Goal: Information Seeking & Learning: Learn about a topic

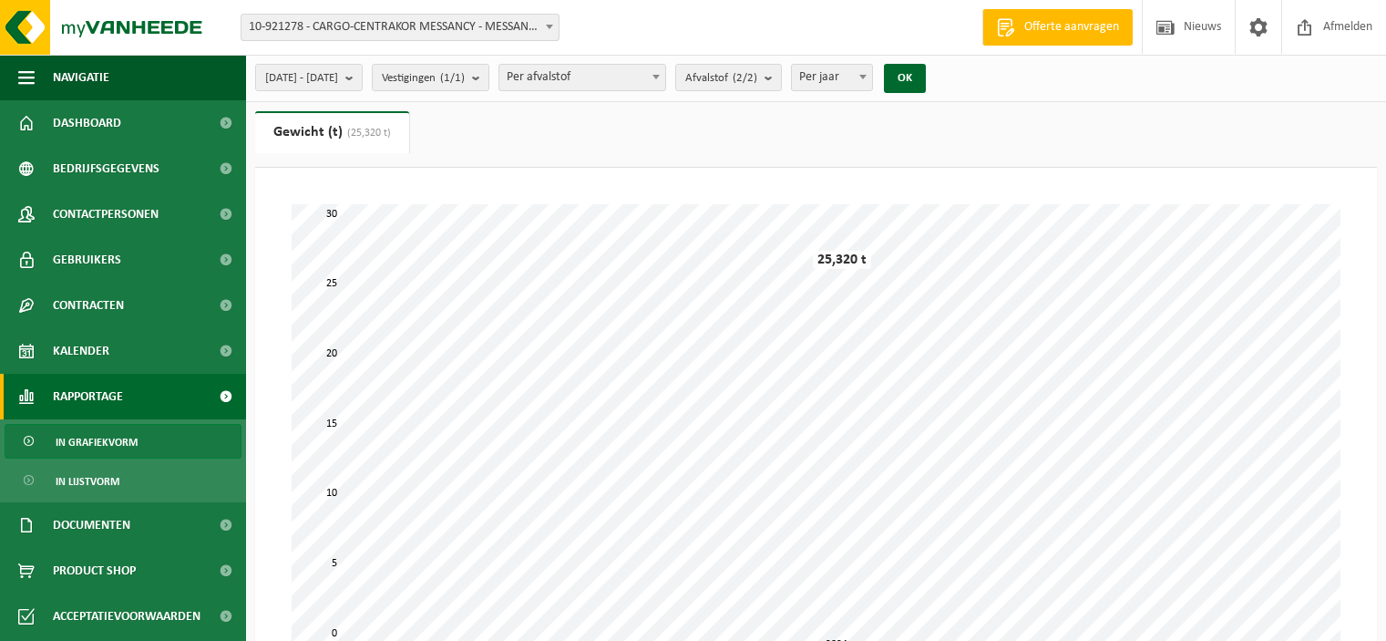
select select "3"
click at [446, 21] on span "10-921278 - CARGO-CENTRAKOR MESSANCY - MESSANCY" at bounding box center [400, 28] width 317 height 26
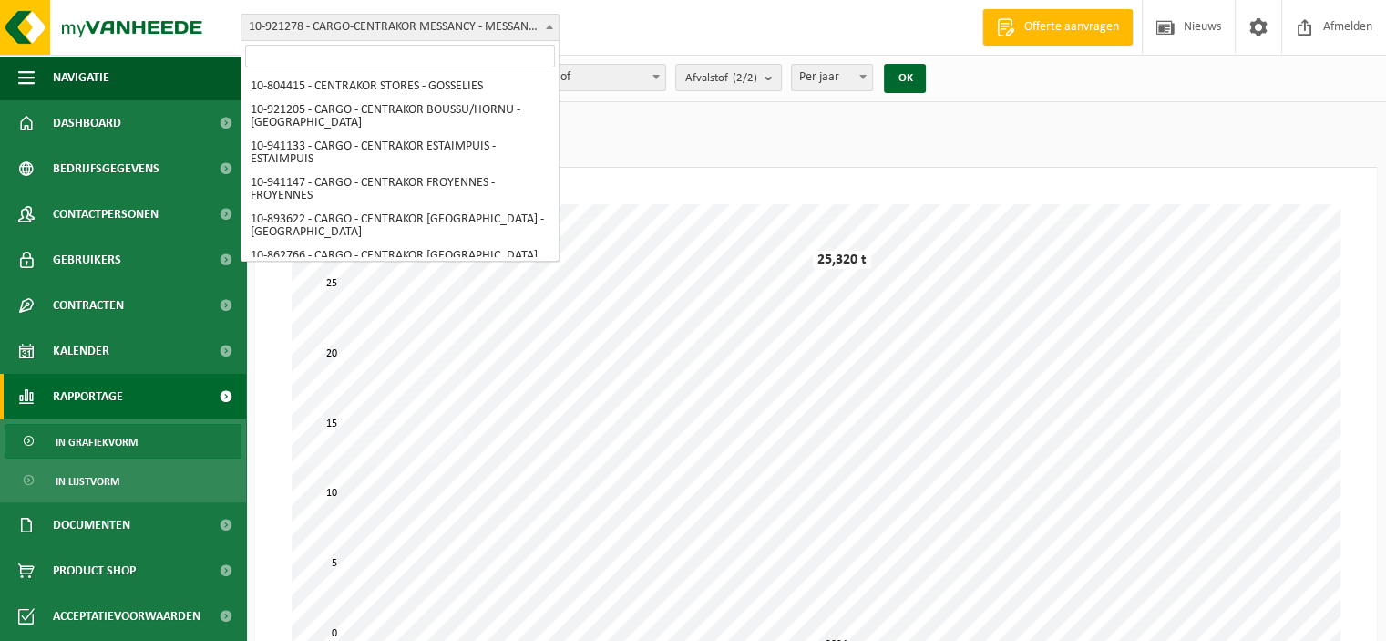
scroll to position [157, 0]
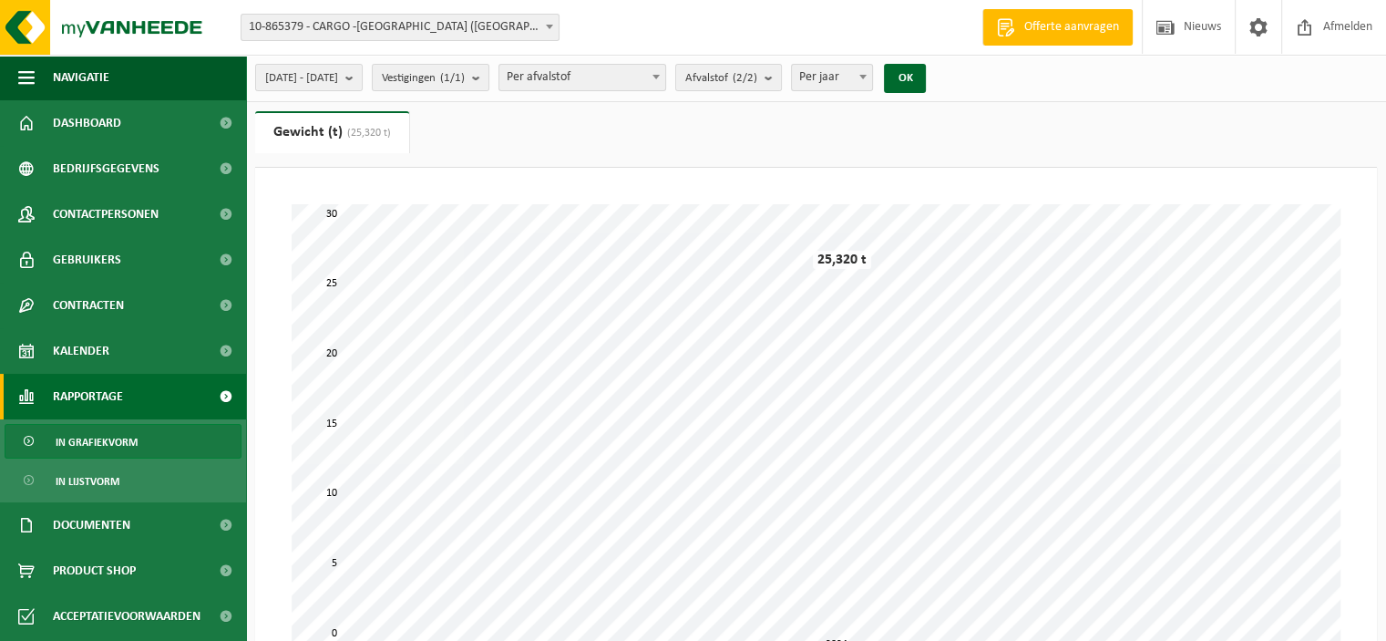
select select "102414"
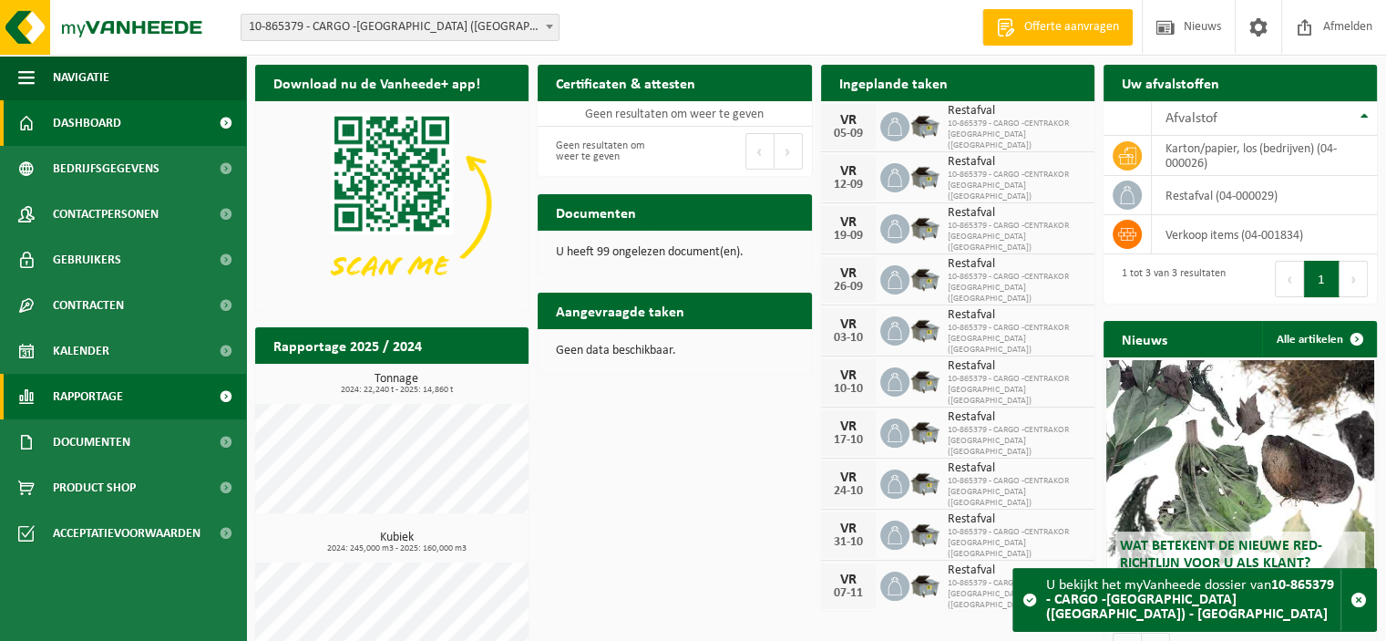
click at [92, 397] on span "Rapportage" at bounding box center [88, 397] width 70 height 46
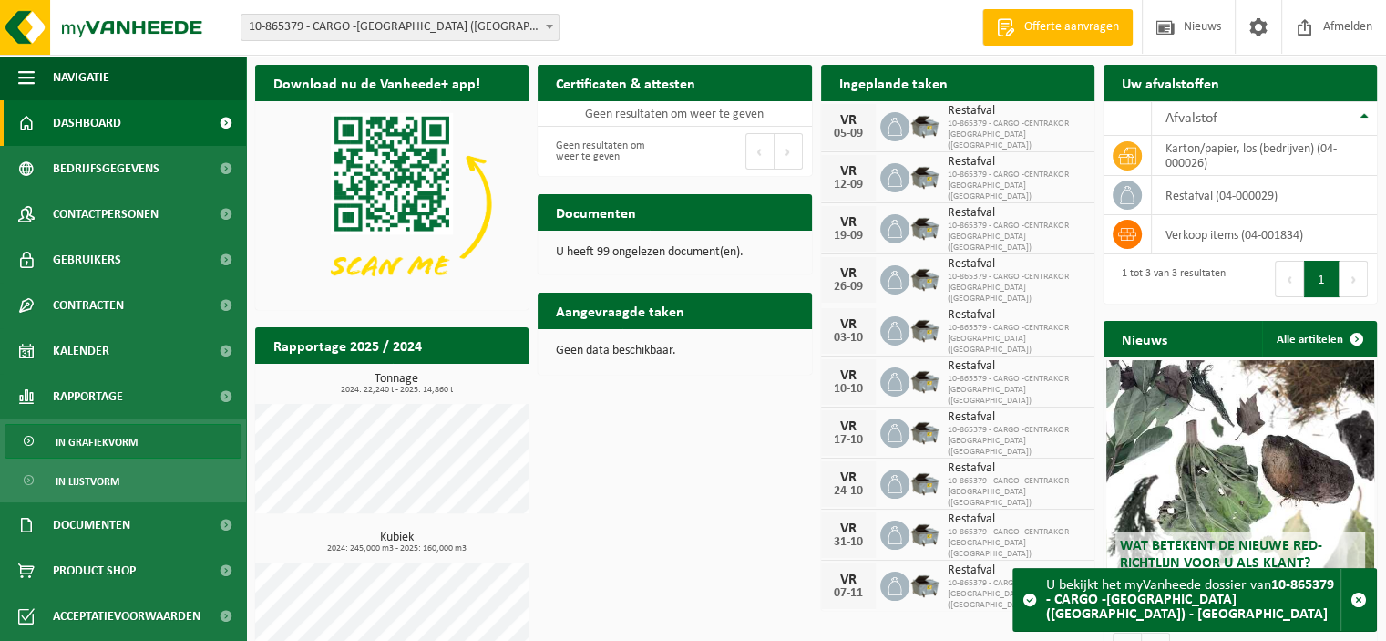
click at [98, 437] on span "In grafiekvorm" at bounding box center [97, 442] width 82 height 35
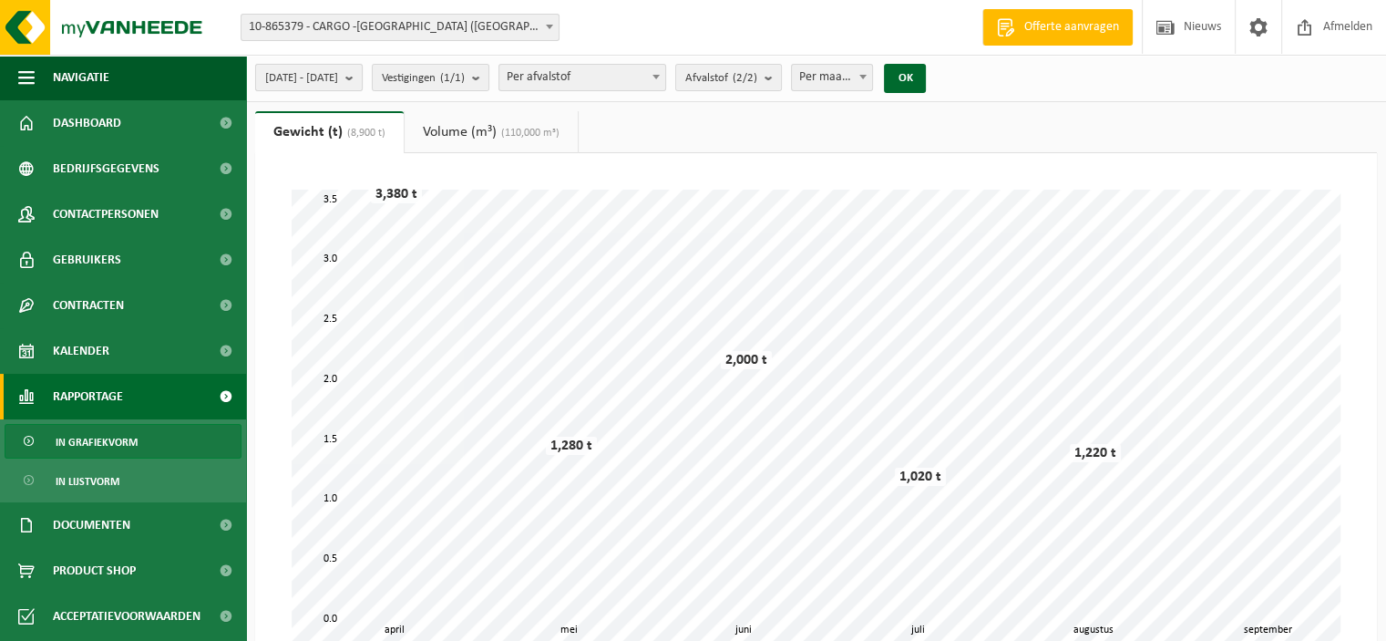
click at [338, 68] on span "2025-04-01 - 2025-09-01" at bounding box center [301, 78] width 73 height 27
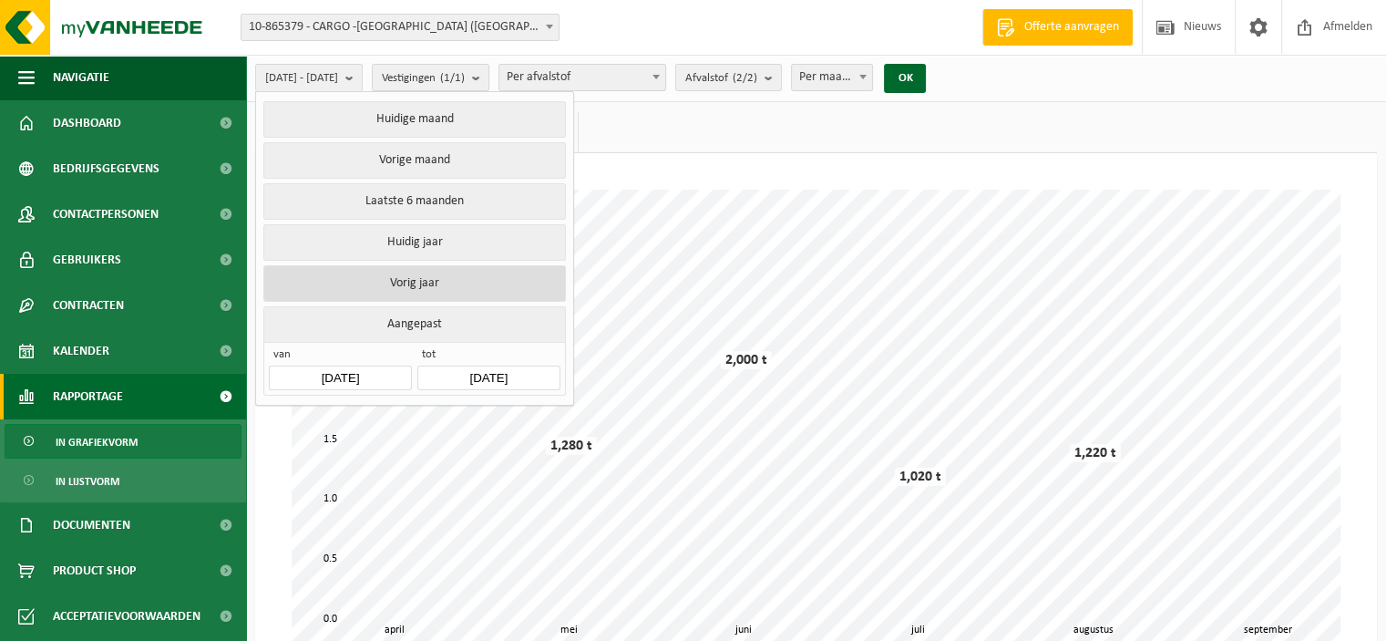
click at [413, 281] on button "Vorig jaar" at bounding box center [414, 283] width 302 height 36
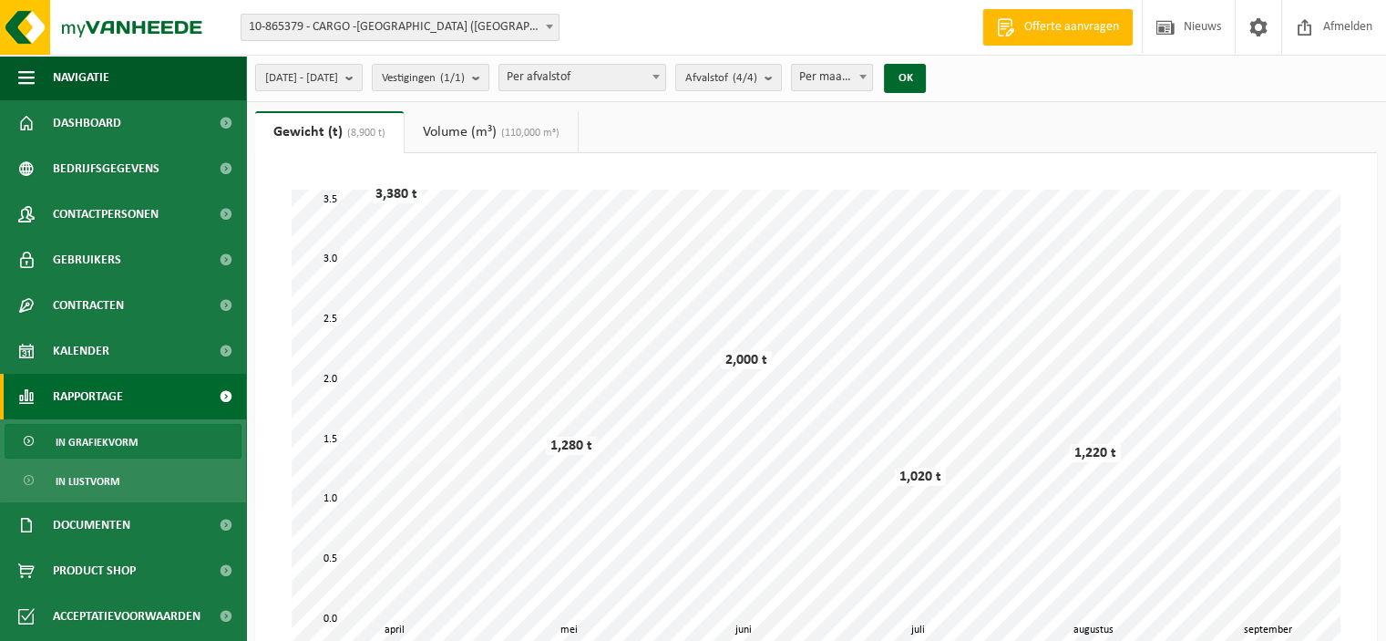
click at [873, 78] on span "Per maand" at bounding box center [832, 78] width 81 height 26
select select "3"
click at [926, 83] on button "OK" at bounding box center [905, 78] width 42 height 29
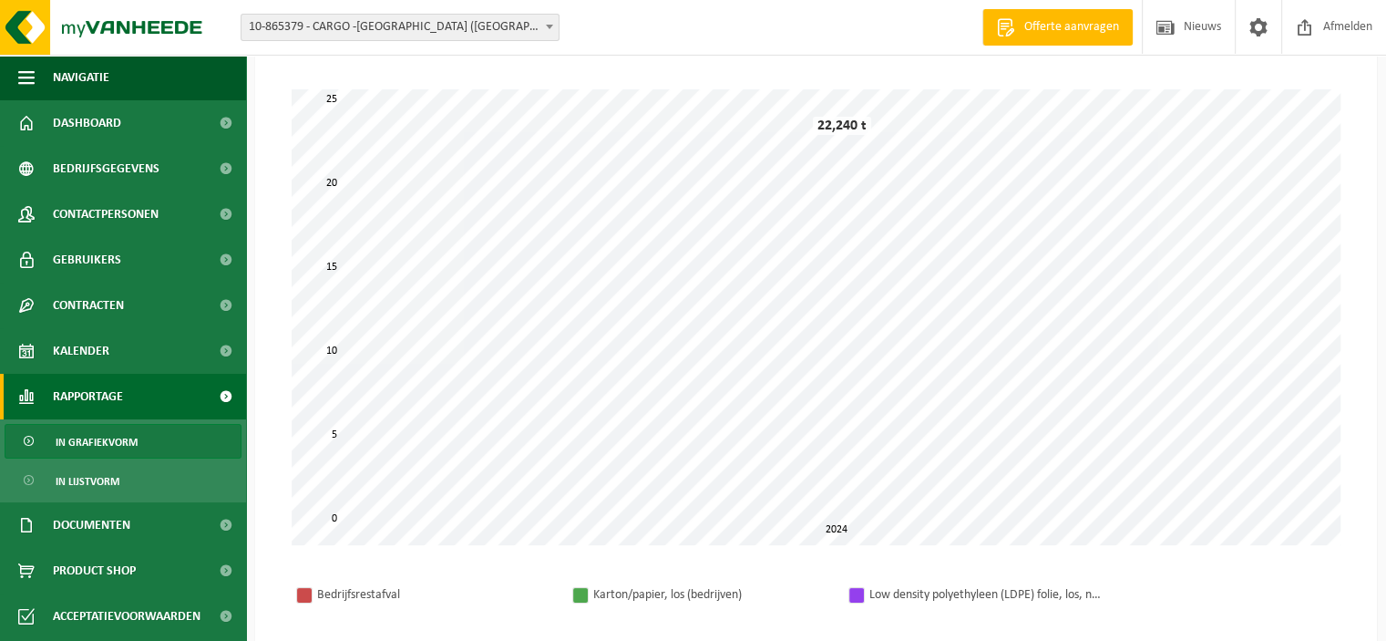
scroll to position [1, 0]
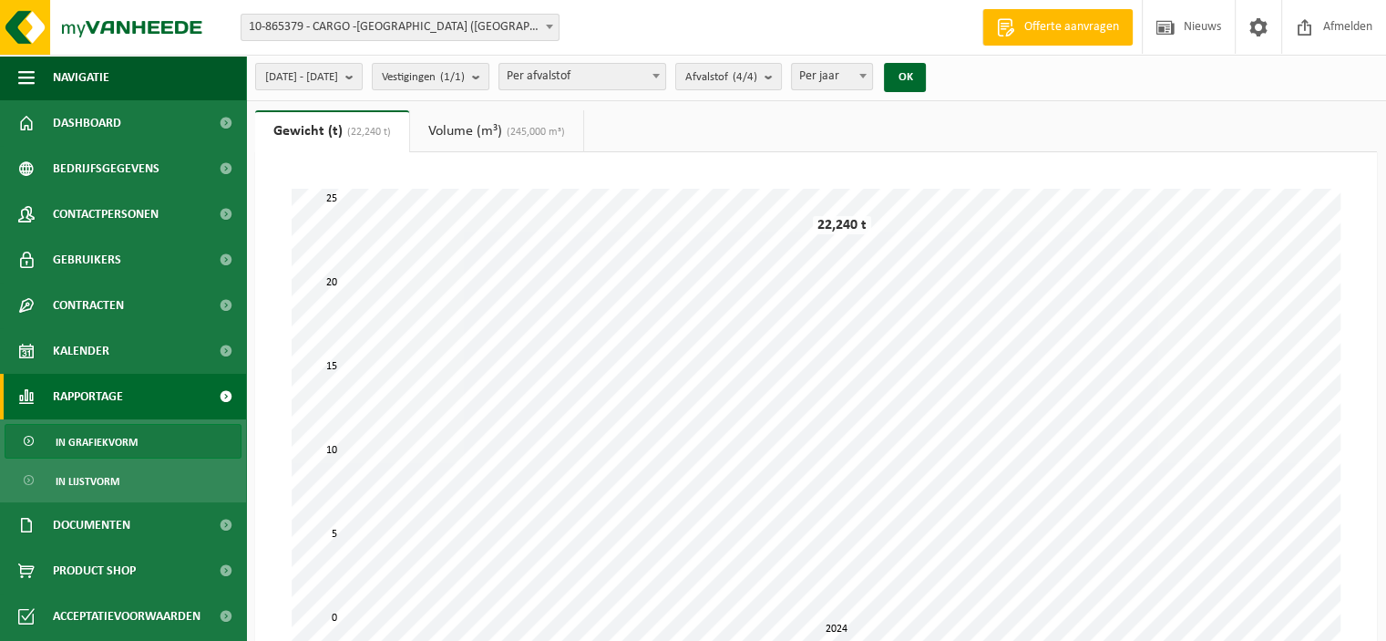
click at [502, 126] on link "Volume (m³) (245,000 m³)" at bounding box center [496, 131] width 173 height 42
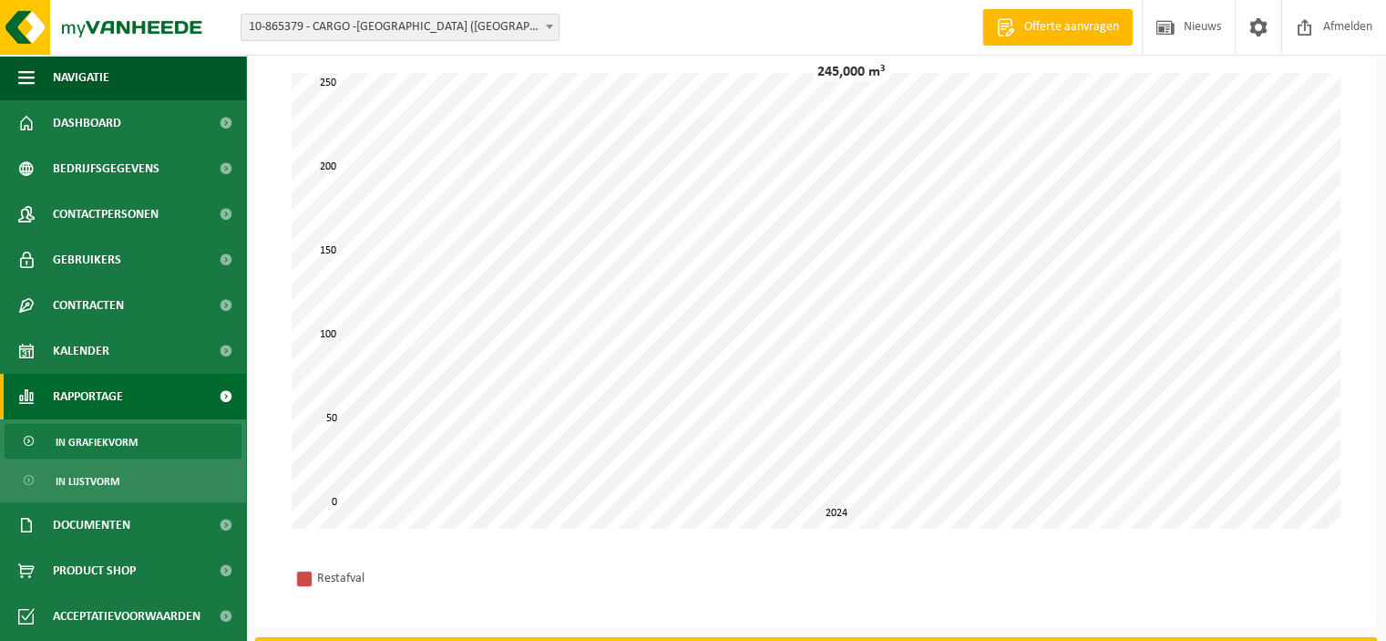
scroll to position [110, 0]
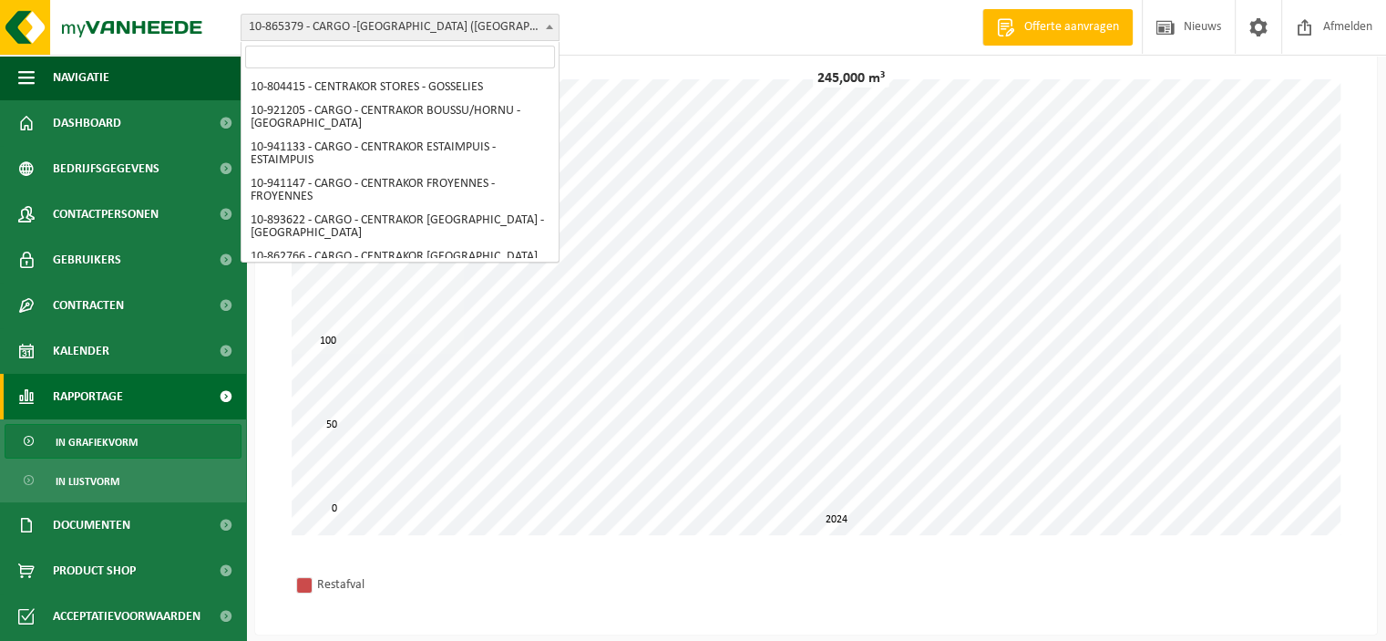
click at [324, 27] on span "10-865379 - CARGO -[GEOGRAPHIC_DATA] ([GEOGRAPHIC_DATA]) - [GEOGRAPHIC_DATA]" at bounding box center [400, 28] width 317 height 26
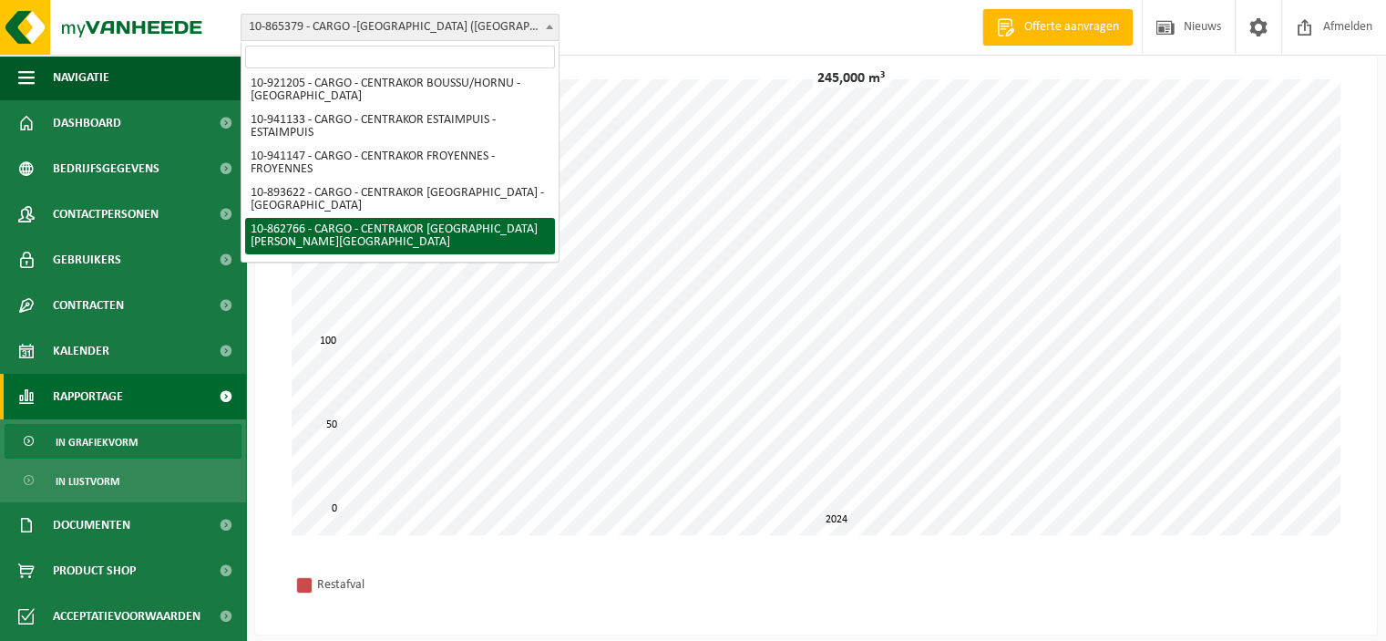
scroll to position [11, 0]
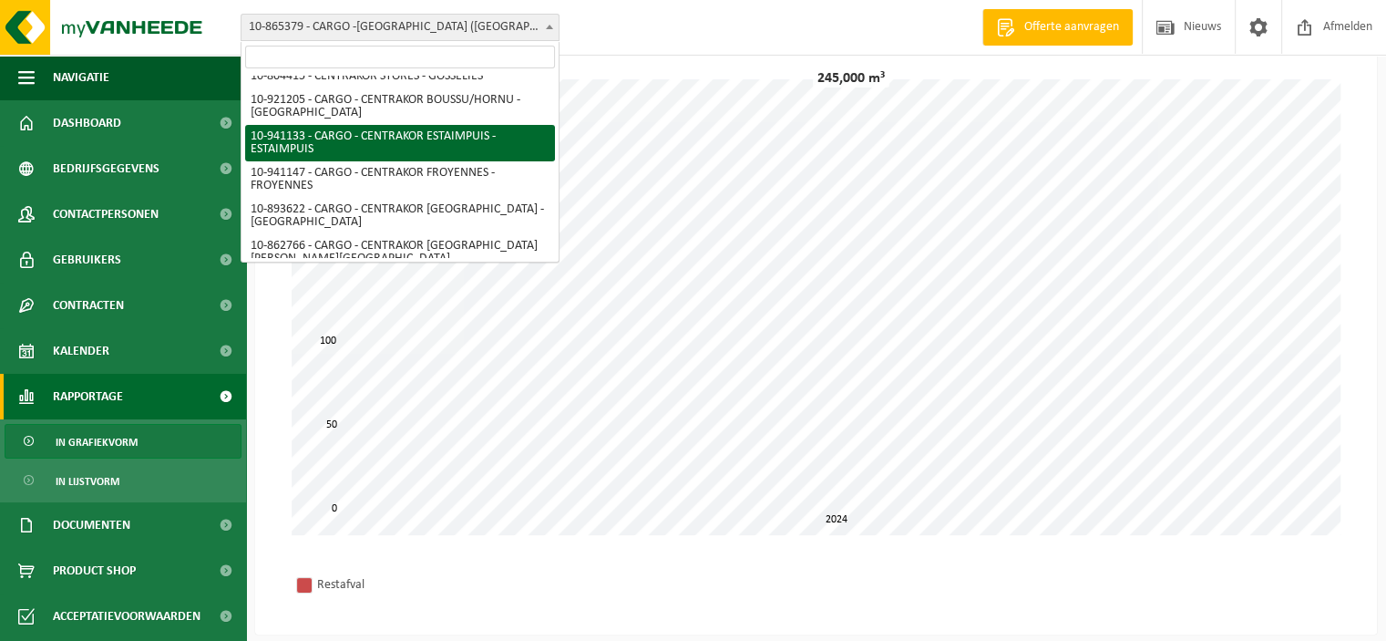
select select "139184"
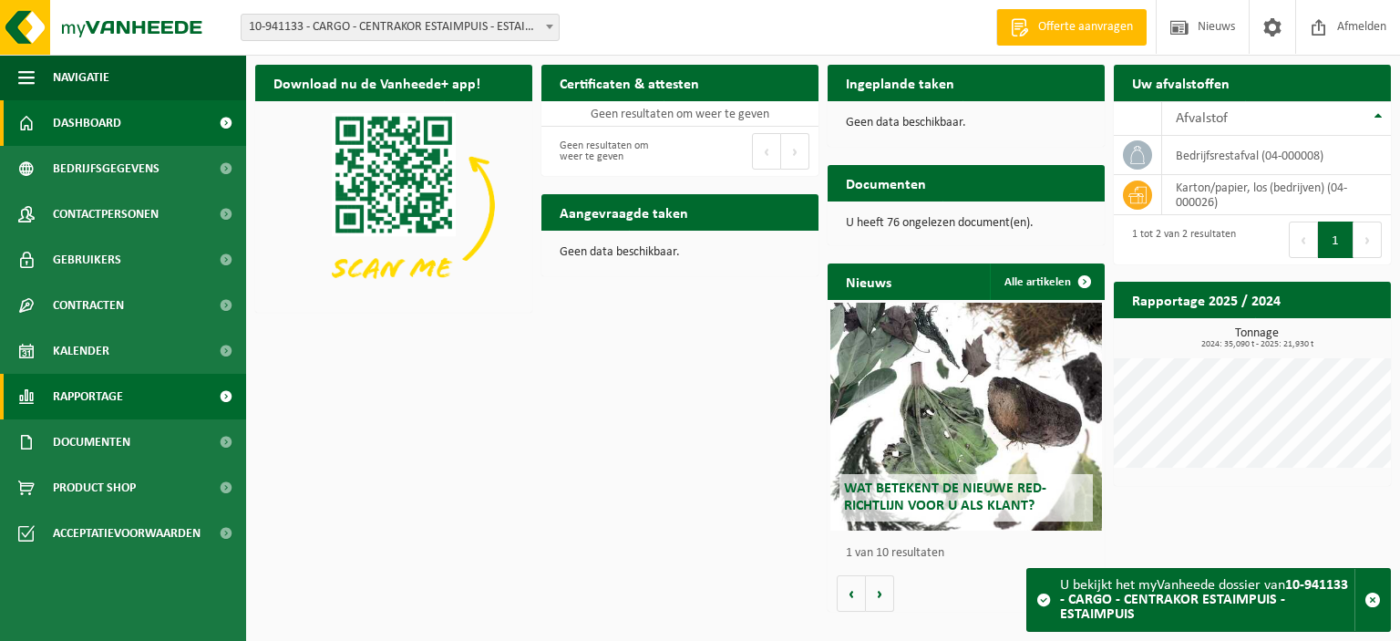
click at [95, 403] on span "Rapportage" at bounding box center [88, 397] width 70 height 46
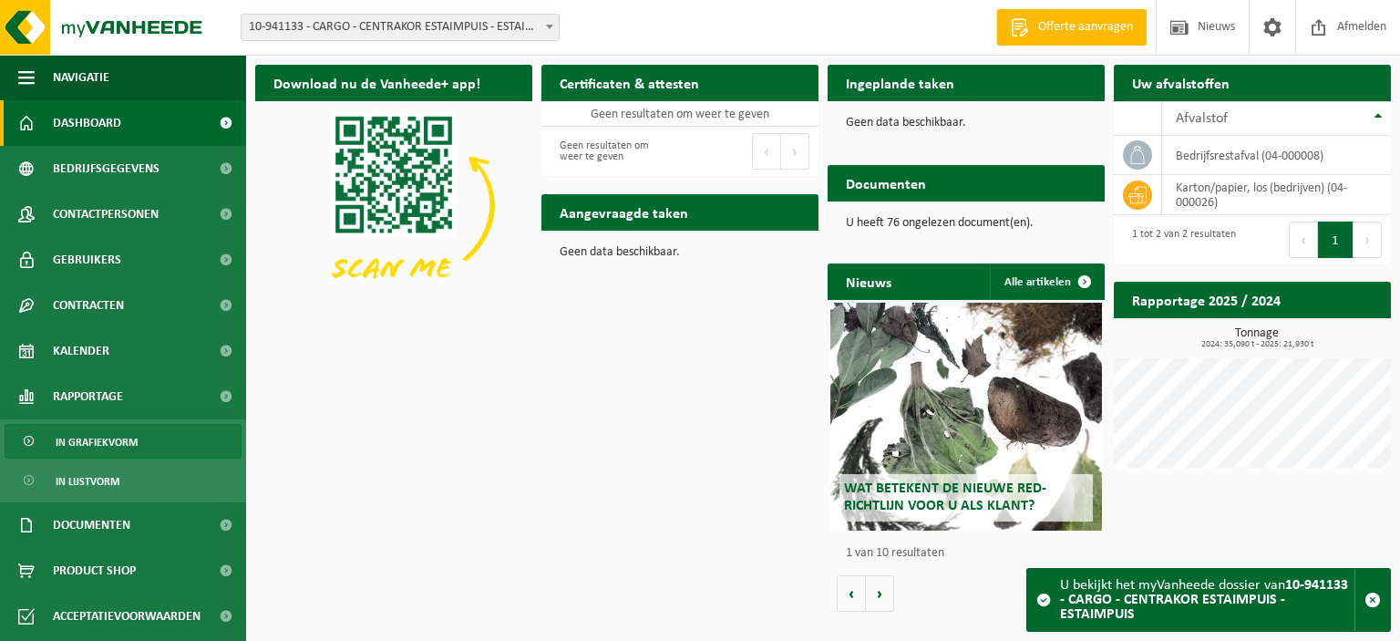
click at [102, 450] on span "In grafiekvorm" at bounding box center [97, 442] width 82 height 35
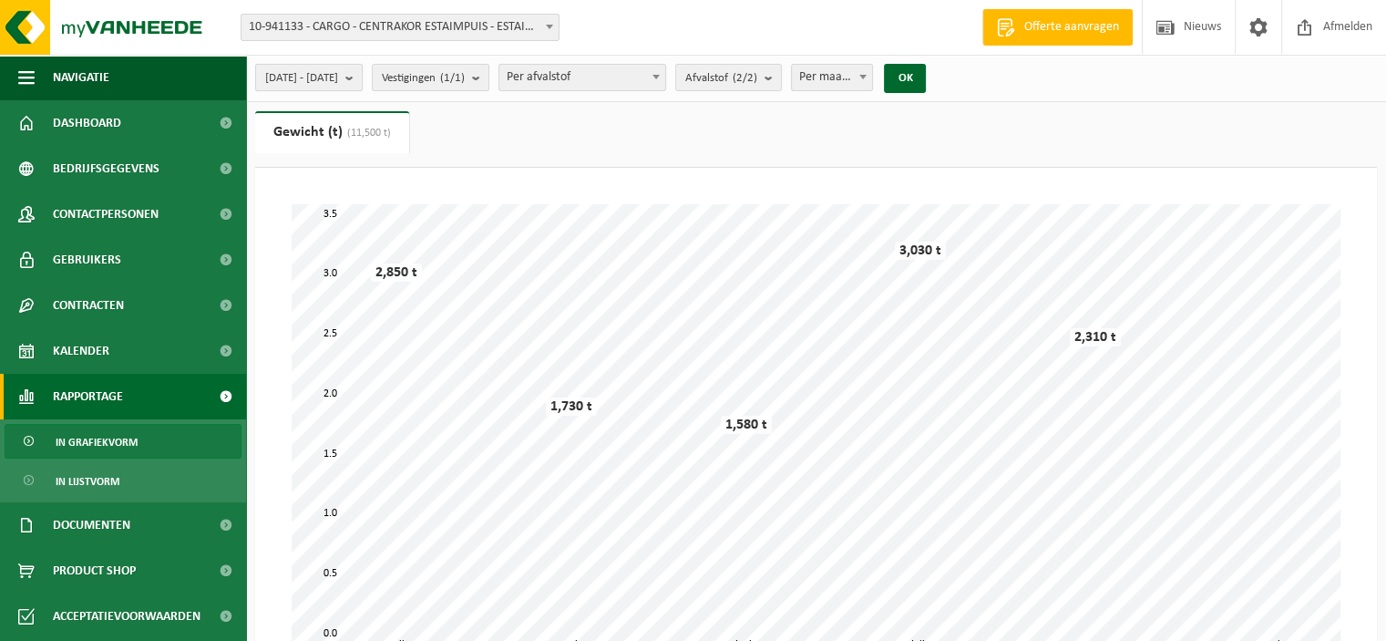
click at [338, 76] on span "2025-04-01 - 2025-09-01" at bounding box center [301, 78] width 73 height 27
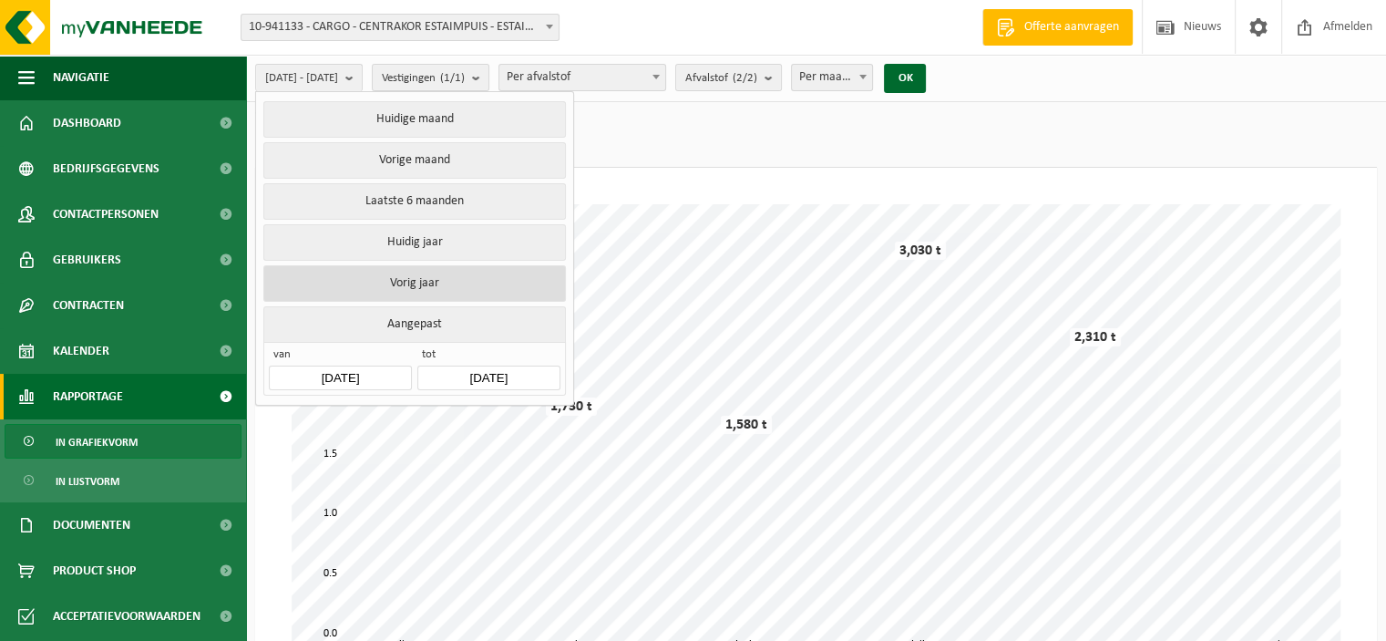
click at [412, 276] on button "Vorig jaar" at bounding box center [414, 283] width 302 height 36
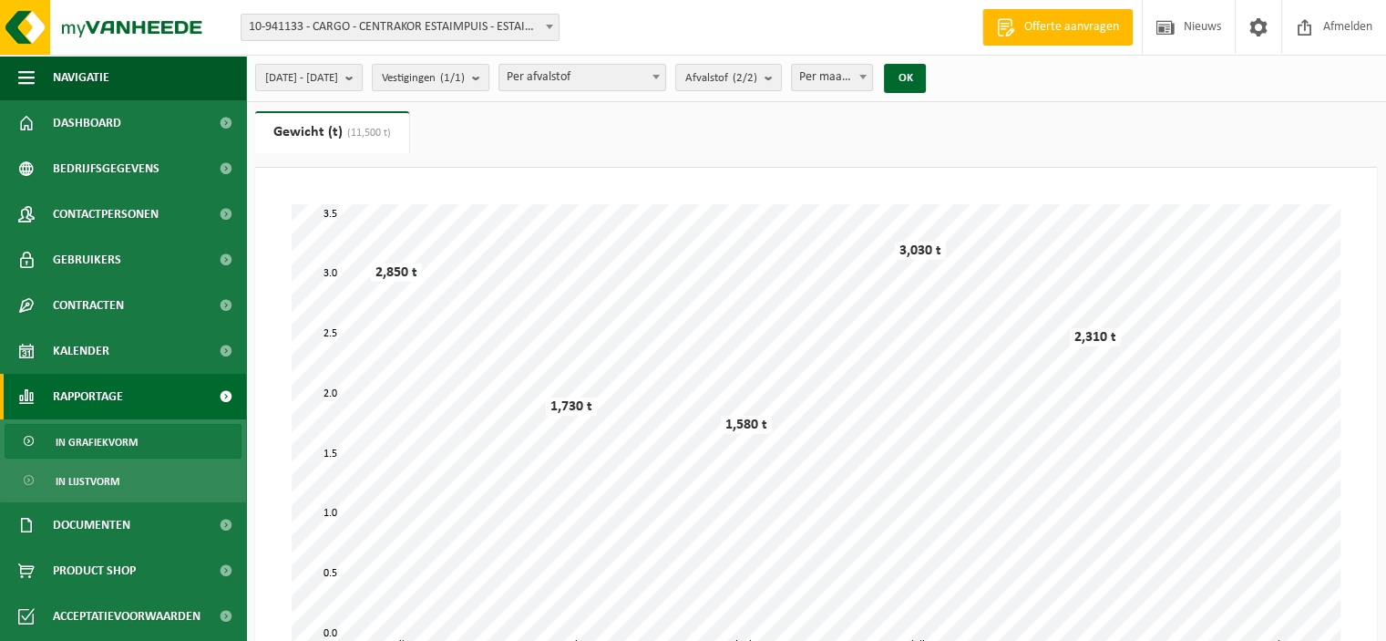
click at [868, 74] on span "Per maand" at bounding box center [832, 78] width 81 height 26
select select "3"
click at [926, 81] on button "OK" at bounding box center [905, 78] width 42 height 29
click at [465, 35] on span "10-941133 - CARGO - CENTRAKOR ESTAIMPUIS - ESTAIMPUIS" at bounding box center [400, 28] width 317 height 26
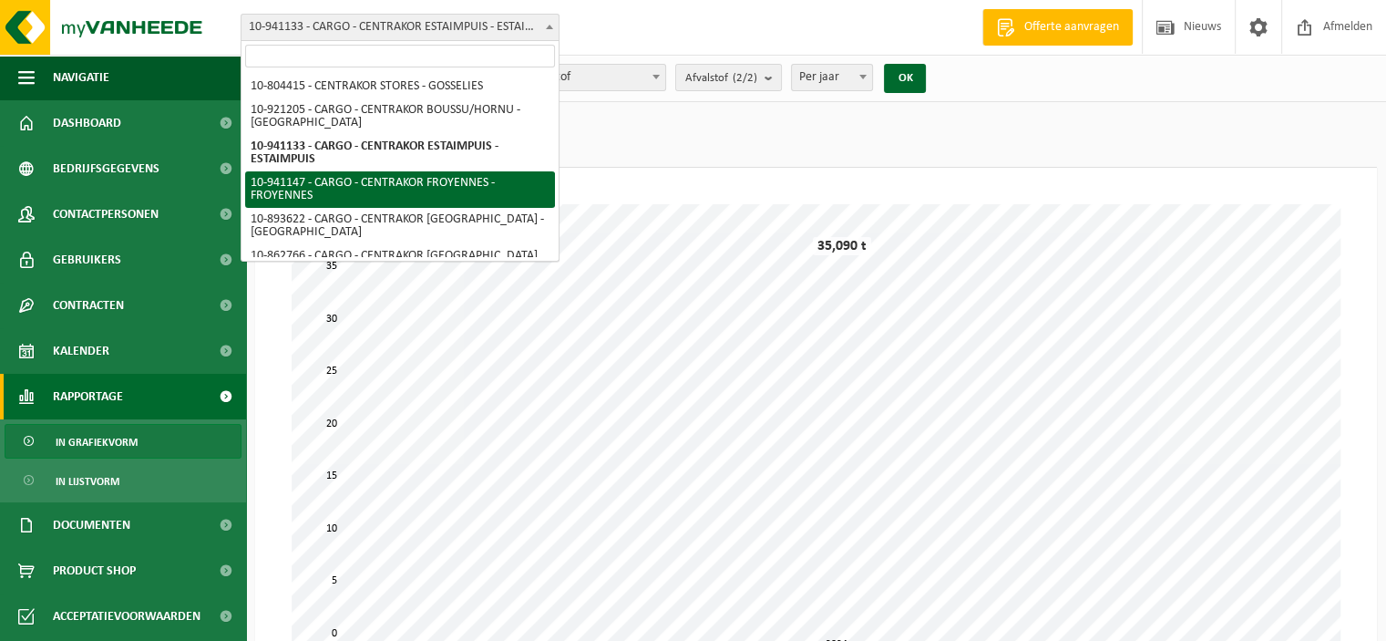
select select "139189"
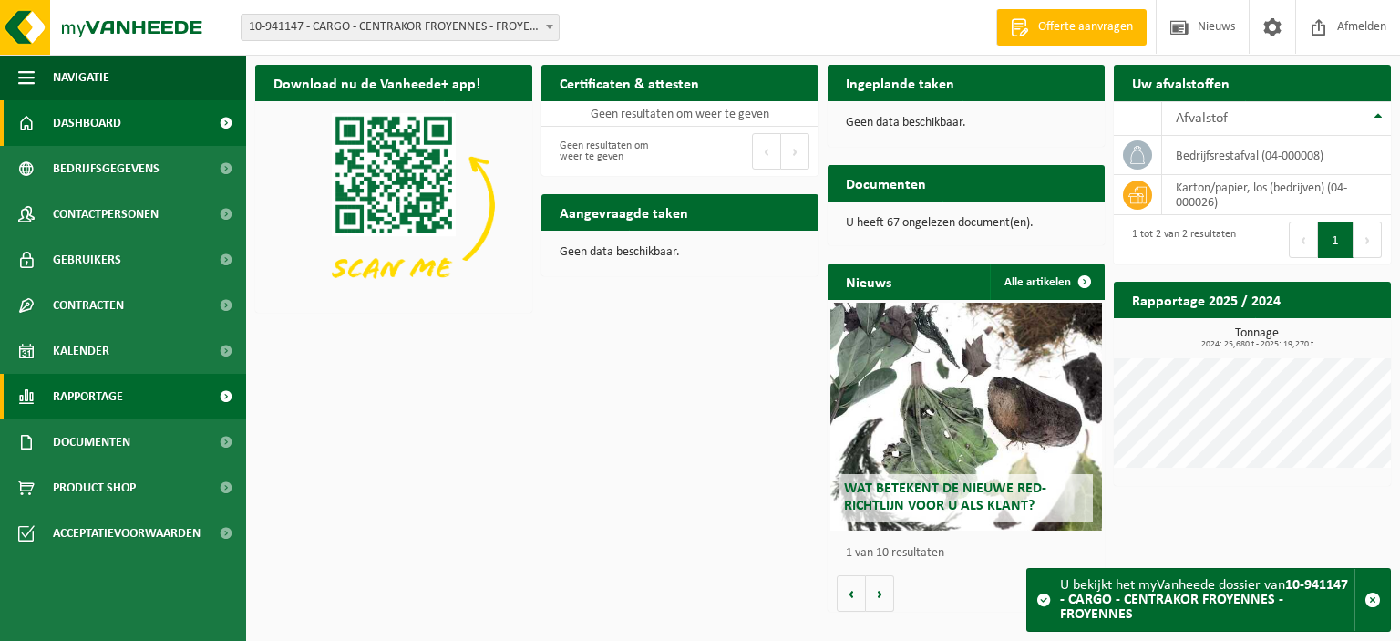
click at [98, 389] on span "Rapportage" at bounding box center [88, 397] width 70 height 46
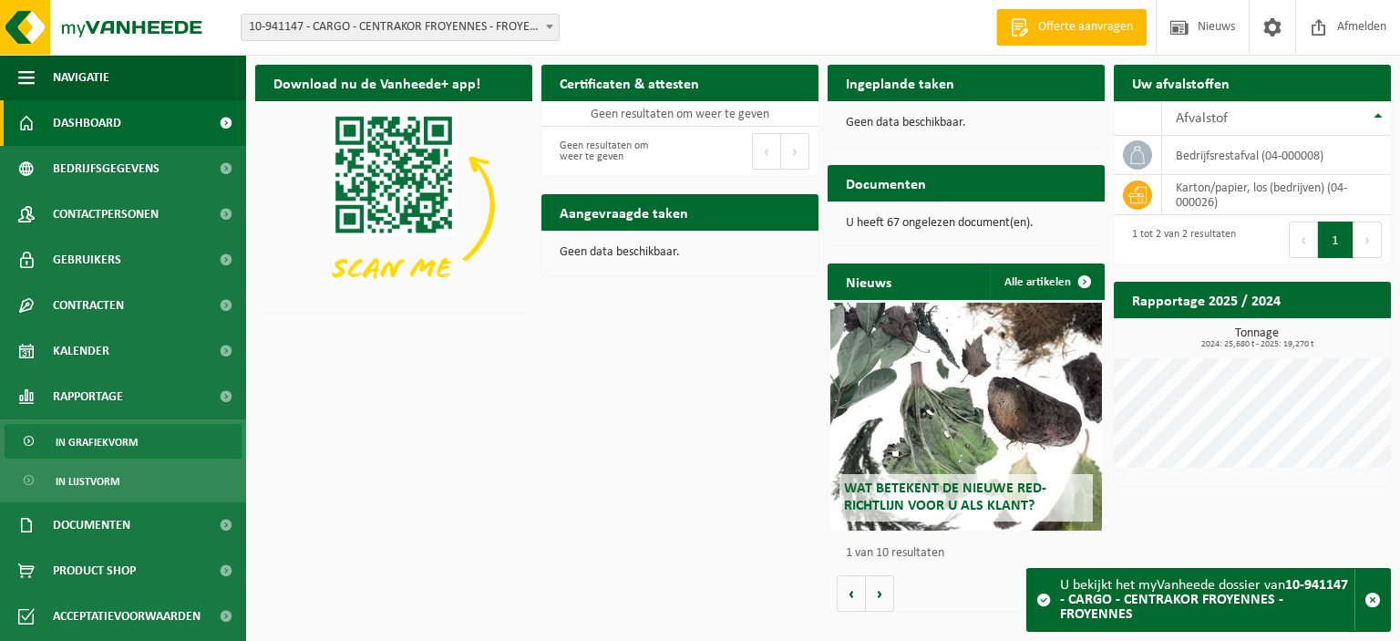
click at [95, 442] on span "In grafiekvorm" at bounding box center [97, 442] width 82 height 35
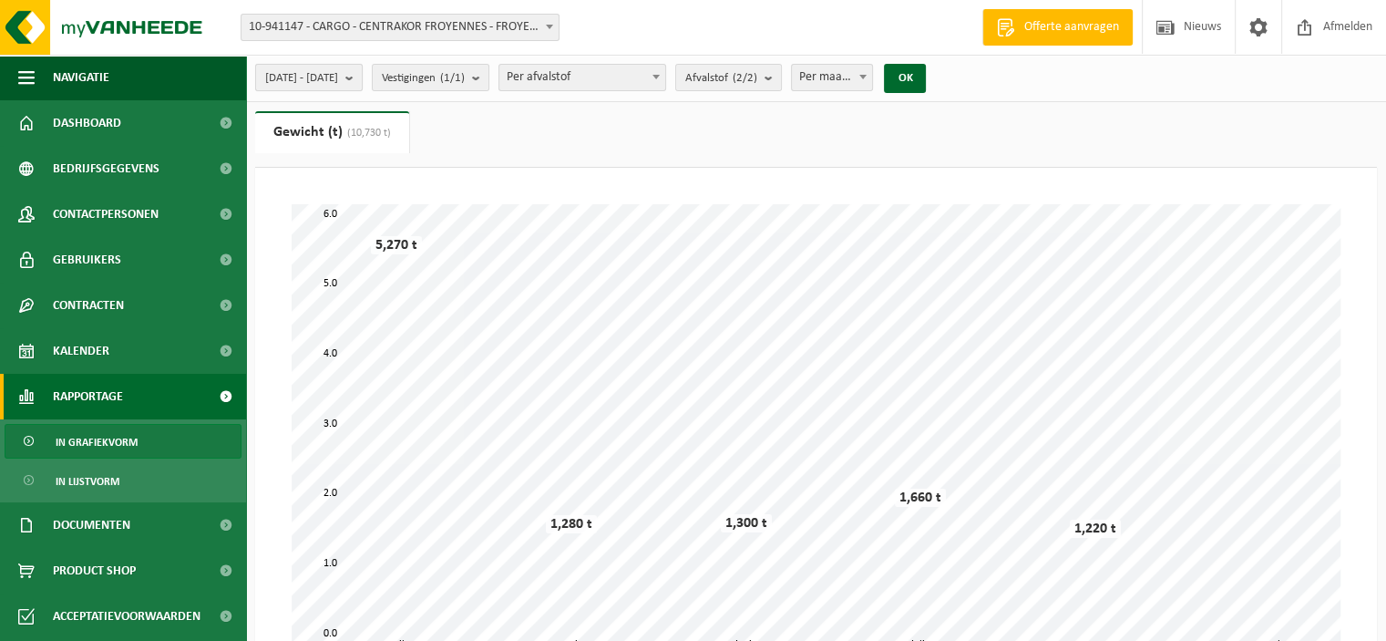
click at [316, 82] on span "[DATE] - [DATE]" at bounding box center [301, 78] width 73 height 27
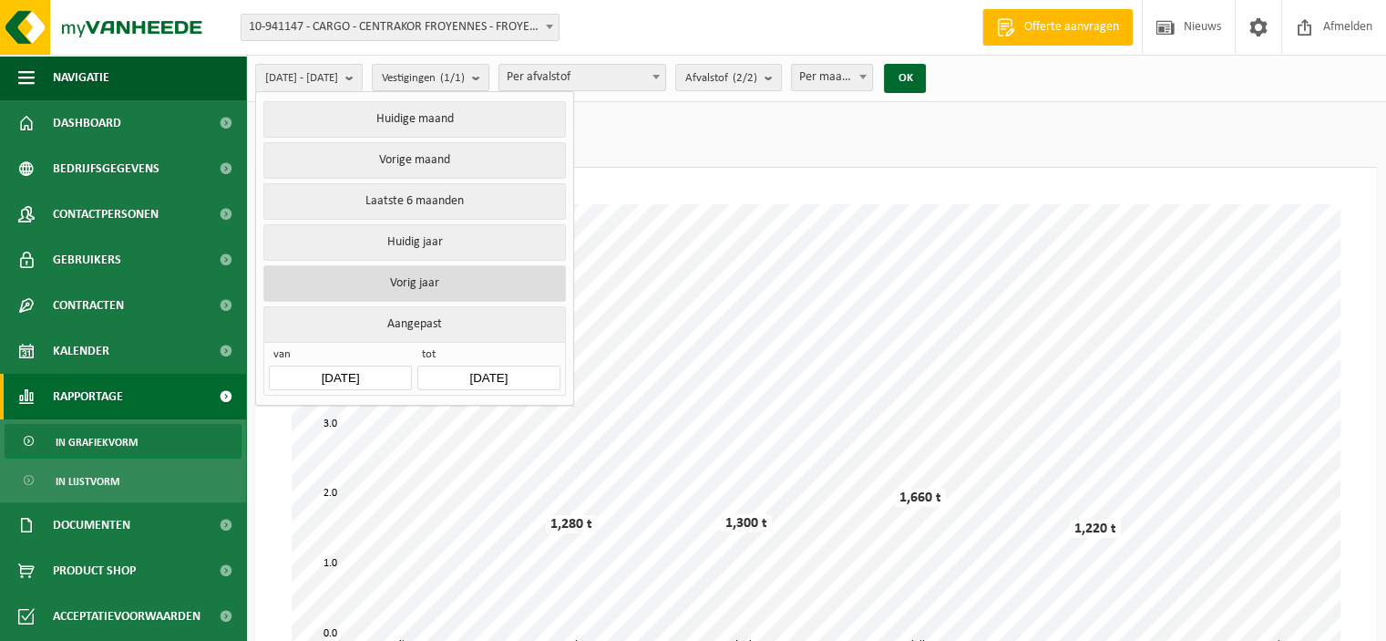
click at [387, 280] on button "Vorig jaar" at bounding box center [414, 283] width 302 height 36
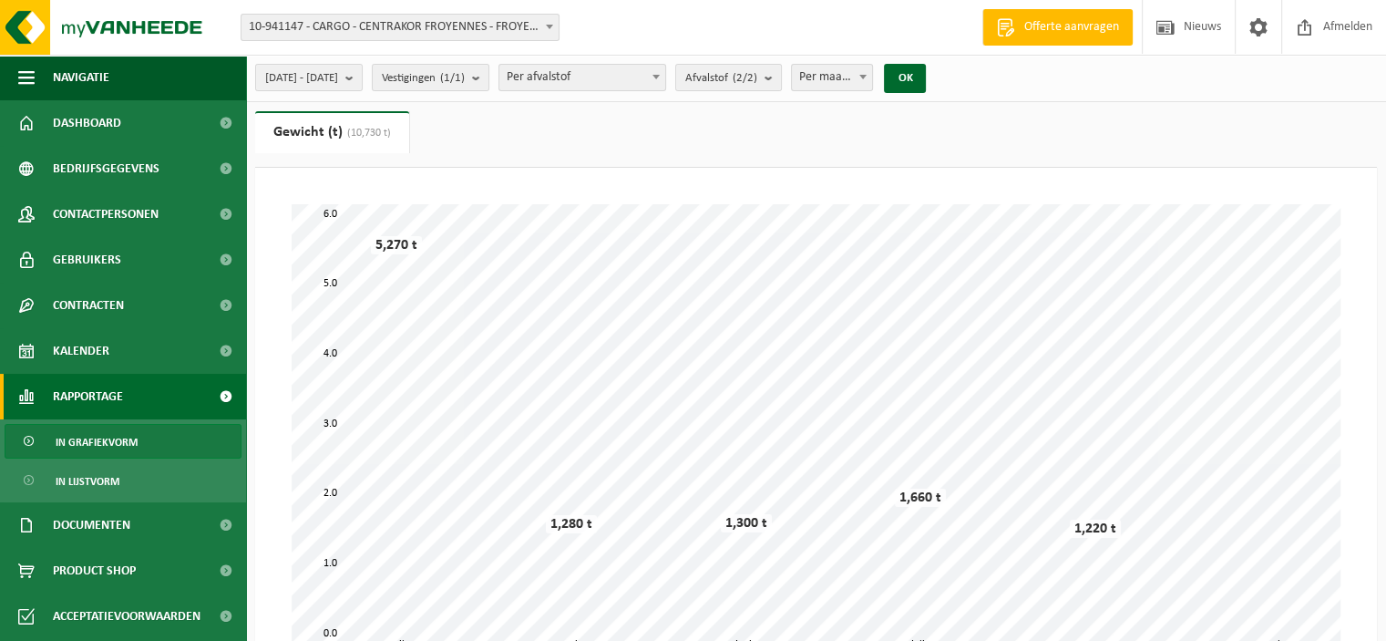
click at [868, 78] on span "Per maand" at bounding box center [832, 78] width 81 height 26
select select "3"
click at [926, 74] on button "OK" at bounding box center [905, 78] width 42 height 29
click at [447, 32] on span "10-941147 - CARGO - CENTRAKOR FROYENNES - FROYENNES" at bounding box center [400, 28] width 317 height 26
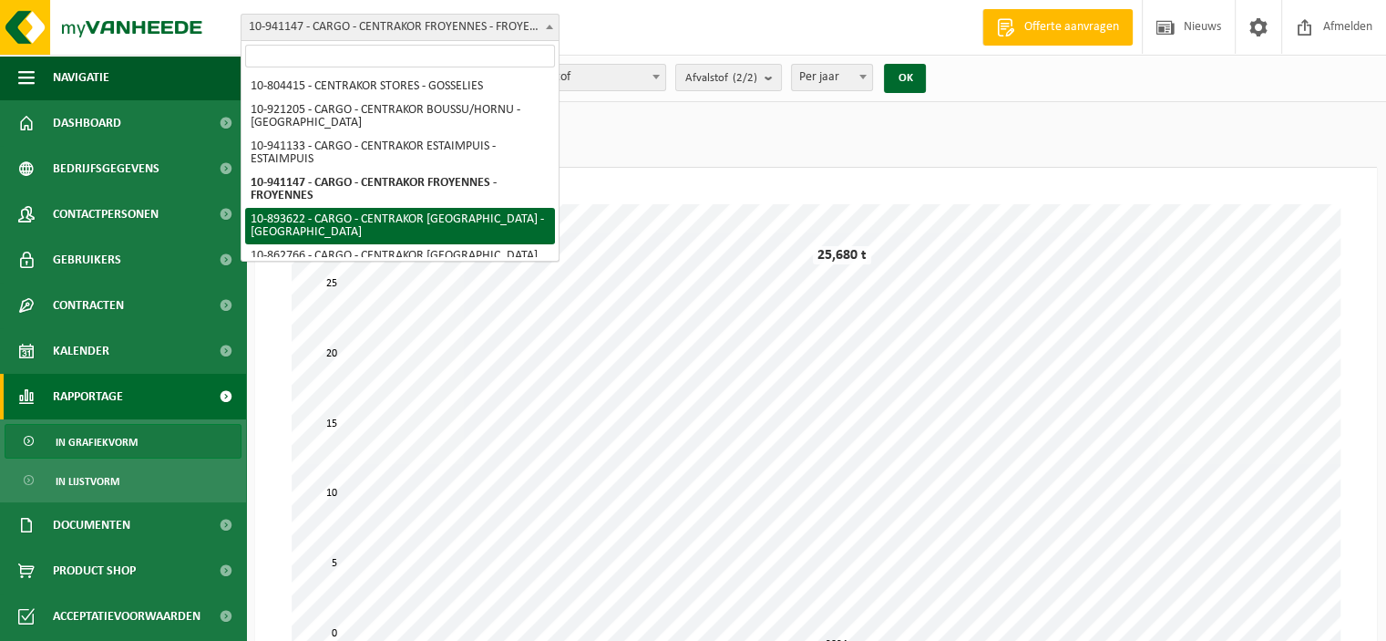
select select "115900"
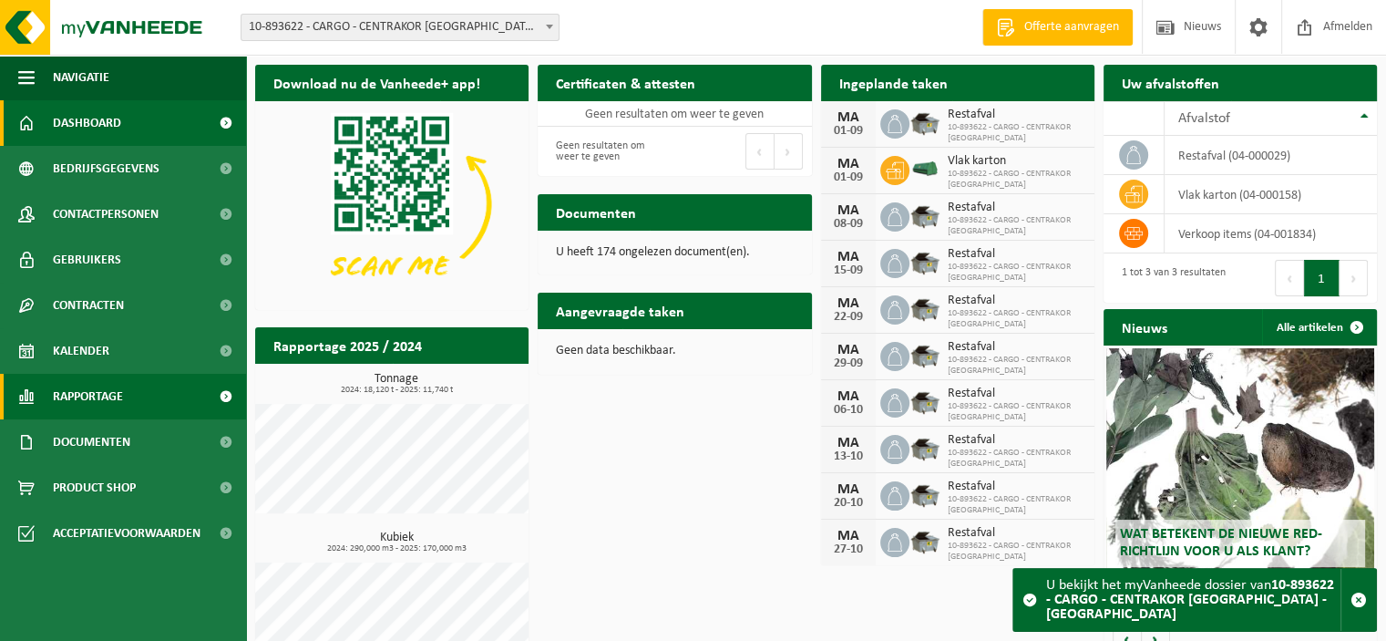
click at [114, 395] on span "Rapportage" at bounding box center [88, 397] width 70 height 46
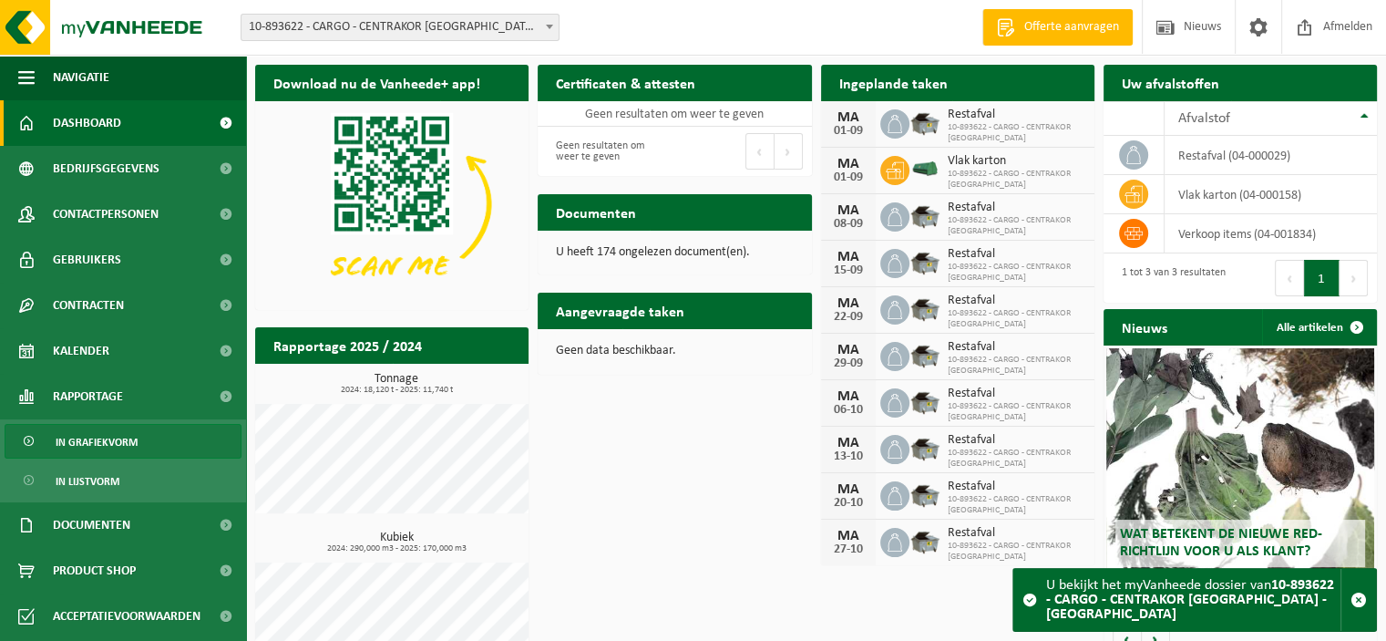
click at [117, 433] on span "In grafiekvorm" at bounding box center [97, 442] width 82 height 35
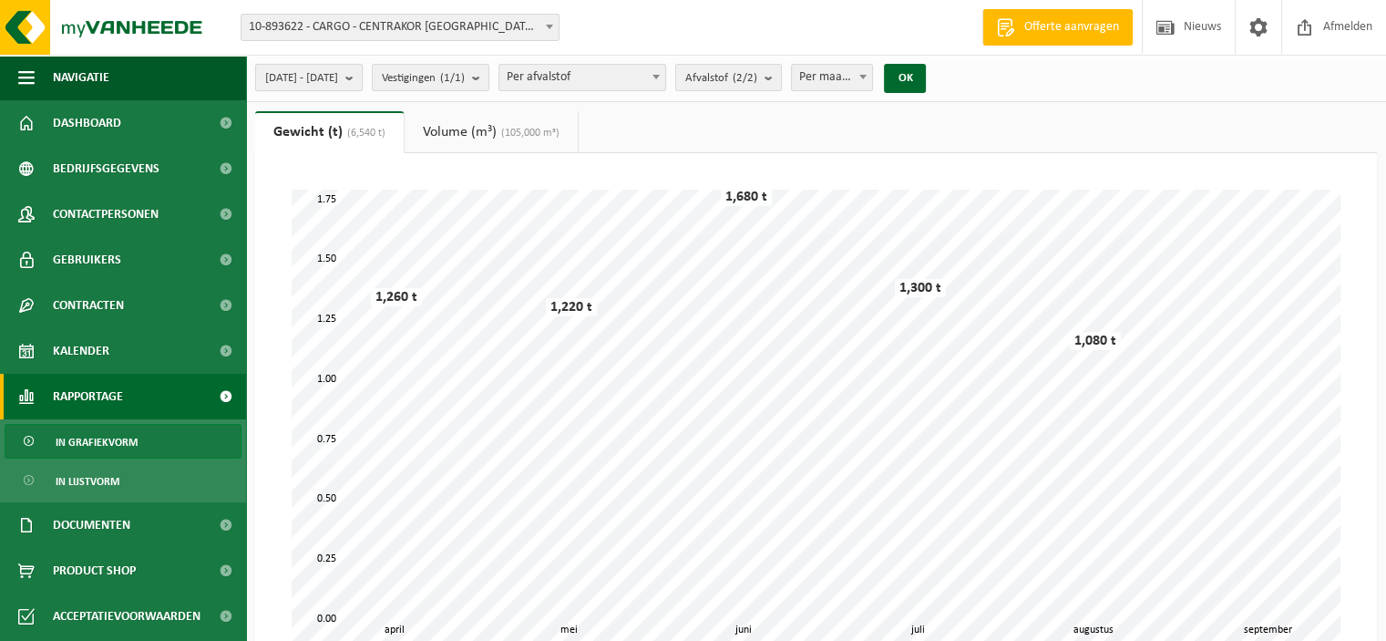
click at [338, 76] on span "[DATE] - [DATE]" at bounding box center [301, 78] width 73 height 27
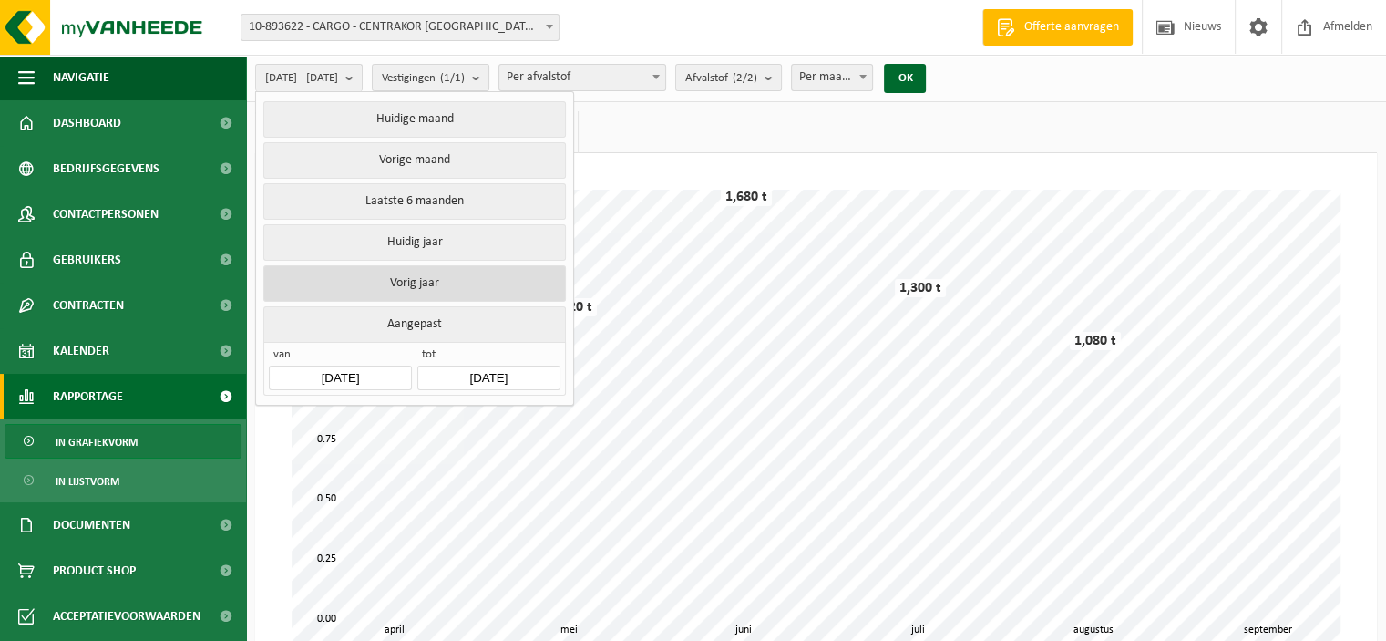
click at [400, 283] on button "Vorig jaar" at bounding box center [414, 283] width 302 height 36
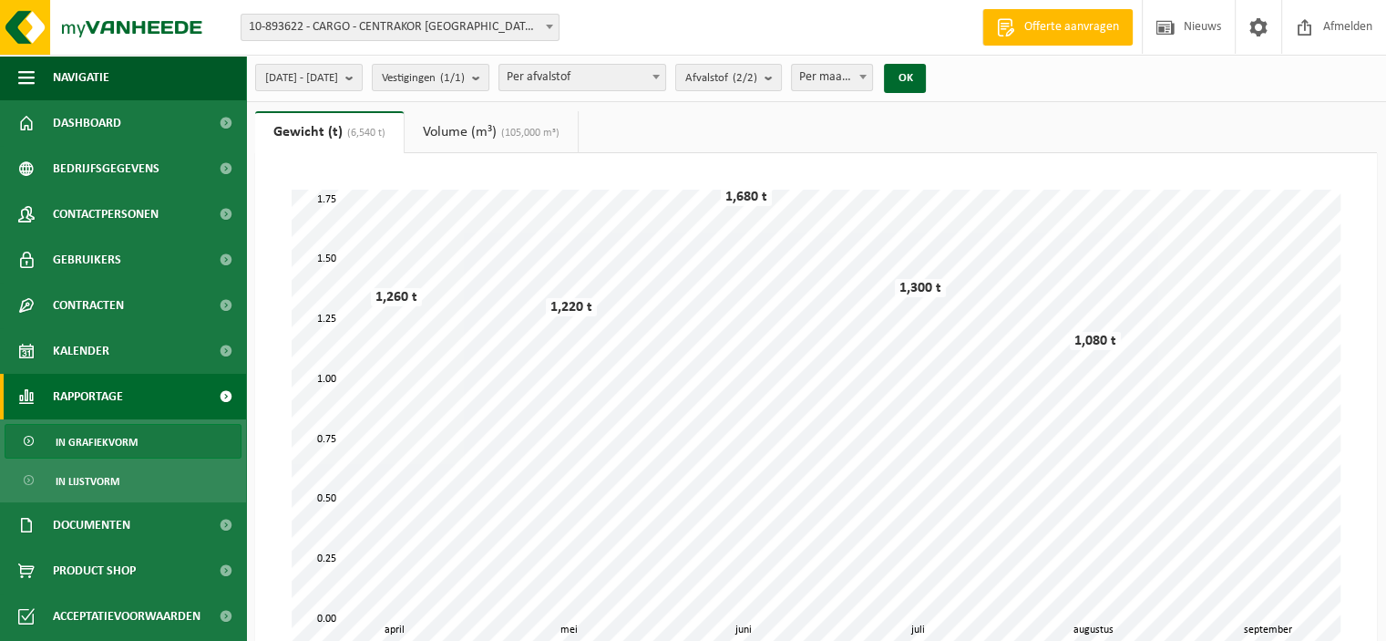
click at [869, 84] on span "Per maand" at bounding box center [832, 78] width 81 height 26
select select "3"
click at [926, 72] on button "OK" at bounding box center [905, 78] width 42 height 29
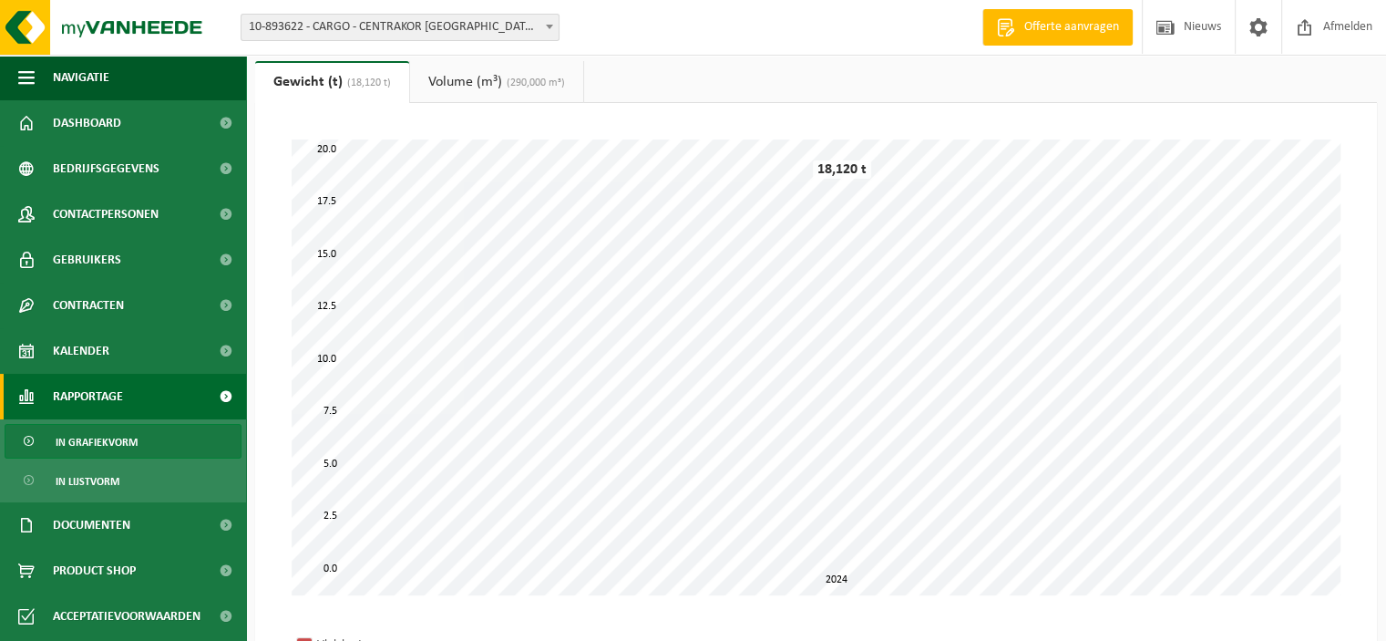
scroll to position [29, 0]
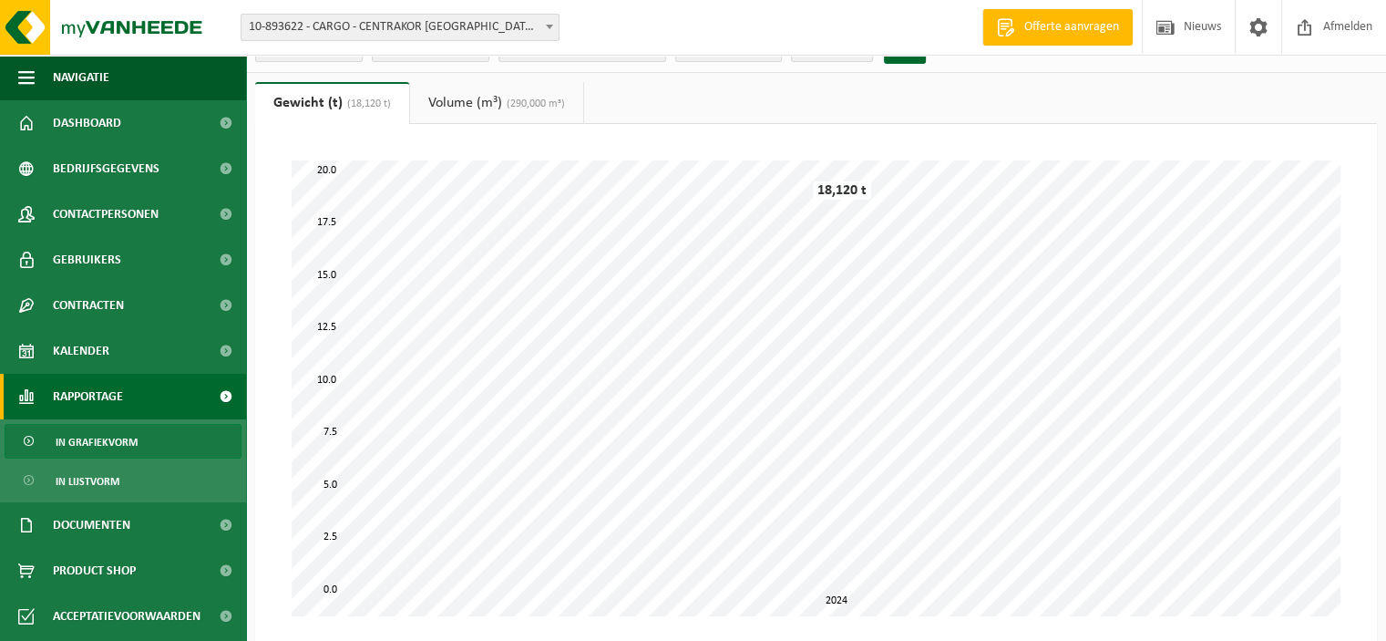
click at [468, 95] on link "Volume (m³) (290,000 m³)" at bounding box center [496, 103] width 173 height 42
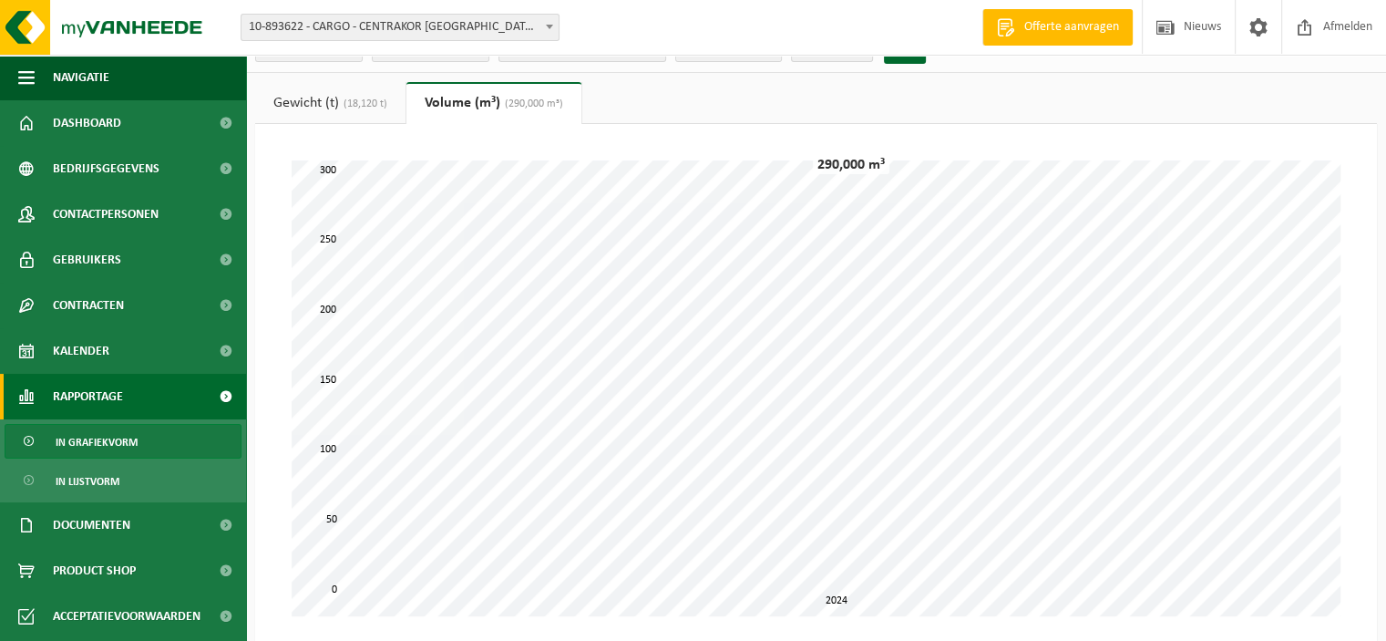
click at [323, 108] on link "Gewicht (t) (18,120 t)" at bounding box center [330, 103] width 150 height 42
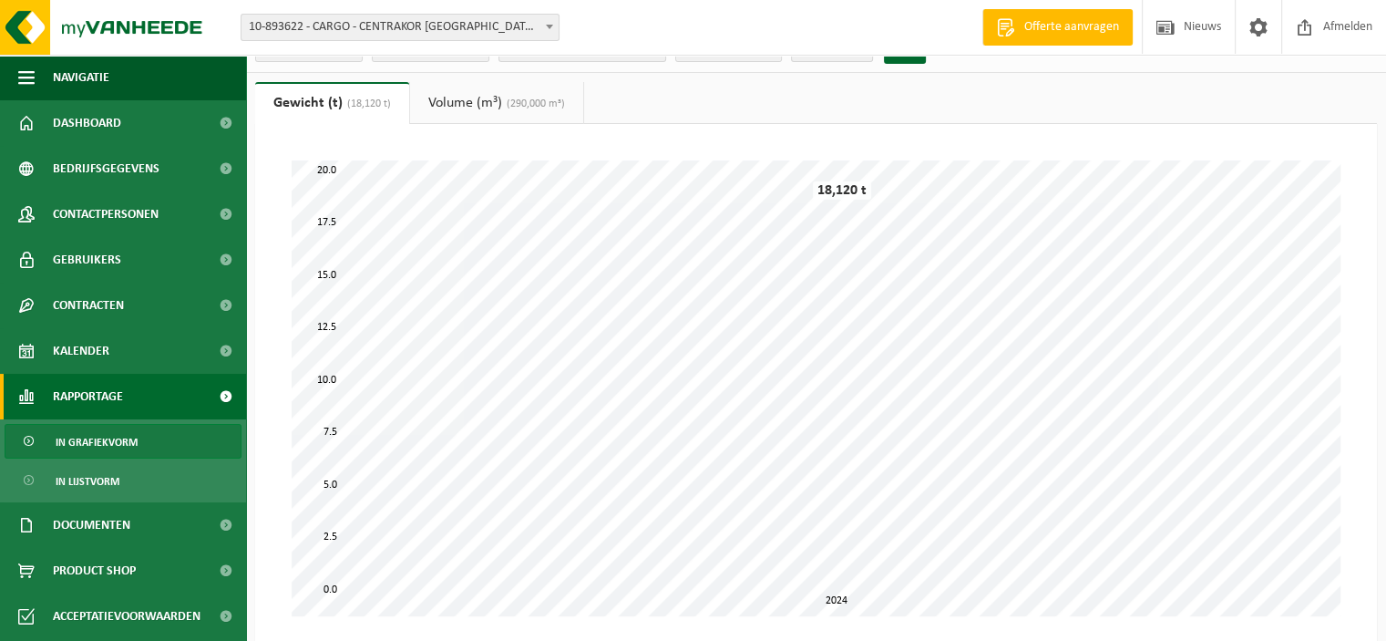
click at [491, 100] on link "Volume (m³) (290,000 m³)" at bounding box center [496, 103] width 173 height 42
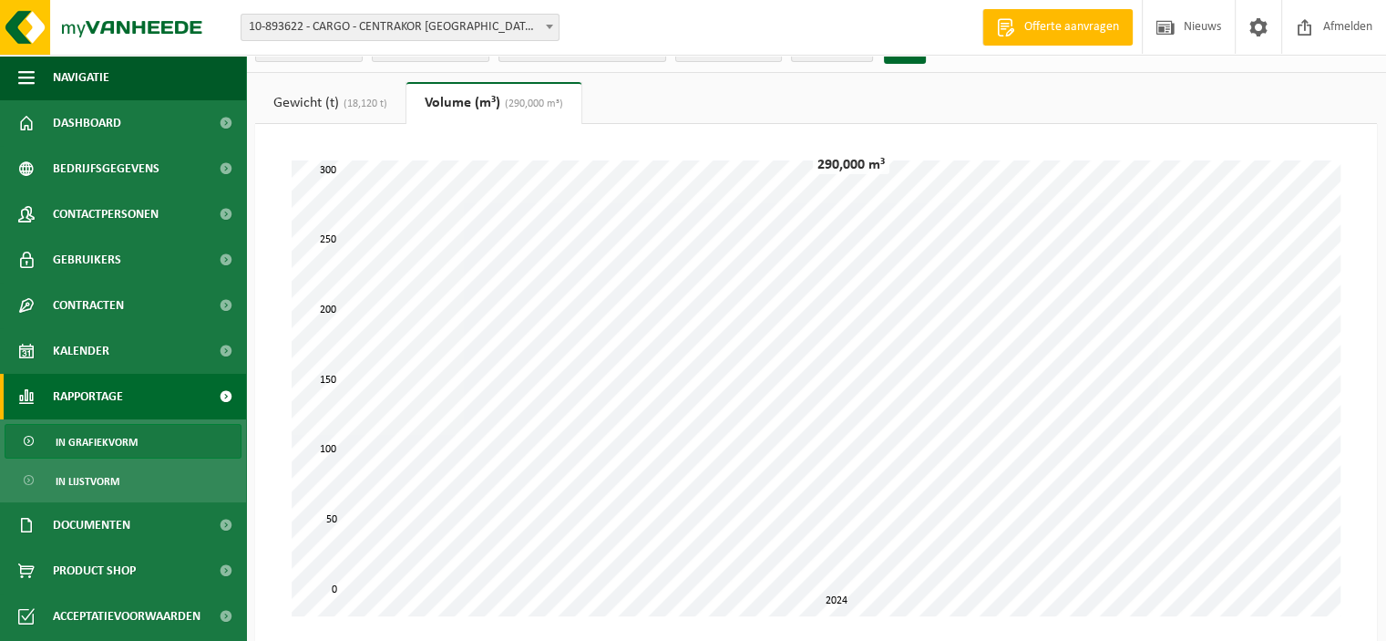
click at [394, 27] on span "10-893622 - CARGO - CENTRAKOR [GEOGRAPHIC_DATA] - [GEOGRAPHIC_DATA]" at bounding box center [400, 28] width 317 height 26
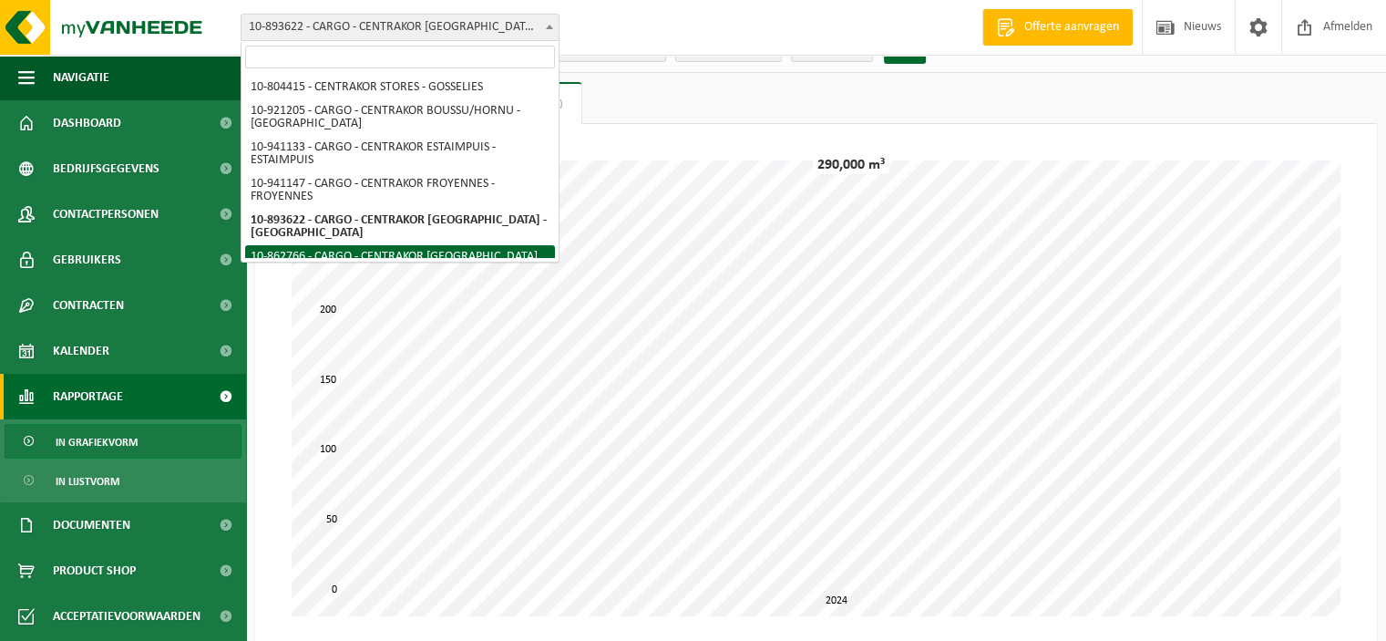
select select "102354"
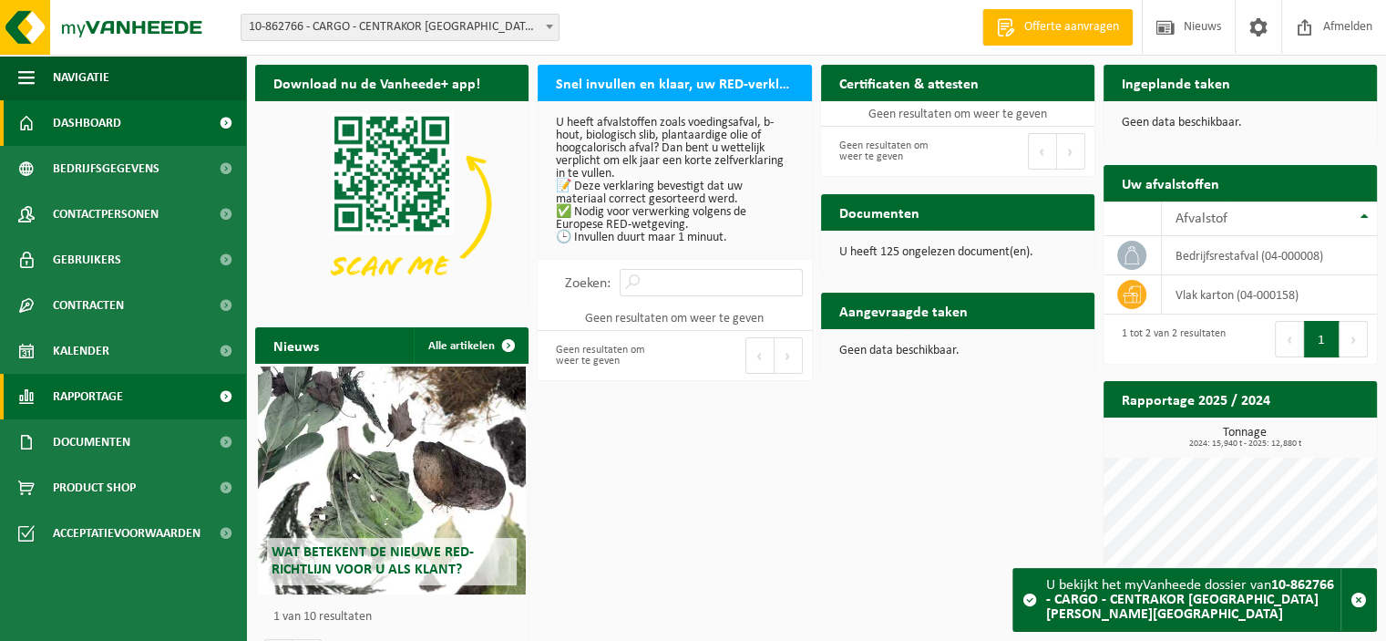
click at [96, 415] on span "Rapportage" at bounding box center [88, 397] width 70 height 46
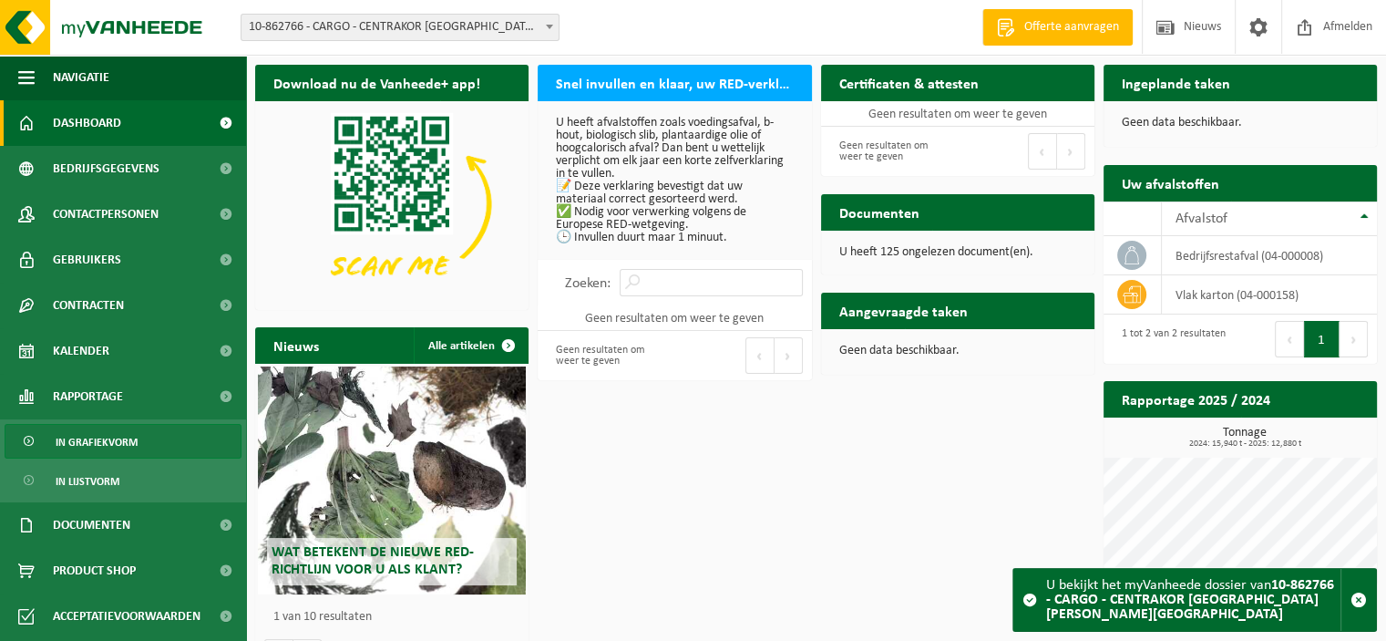
click at [126, 454] on span "In grafiekvorm" at bounding box center [97, 442] width 82 height 35
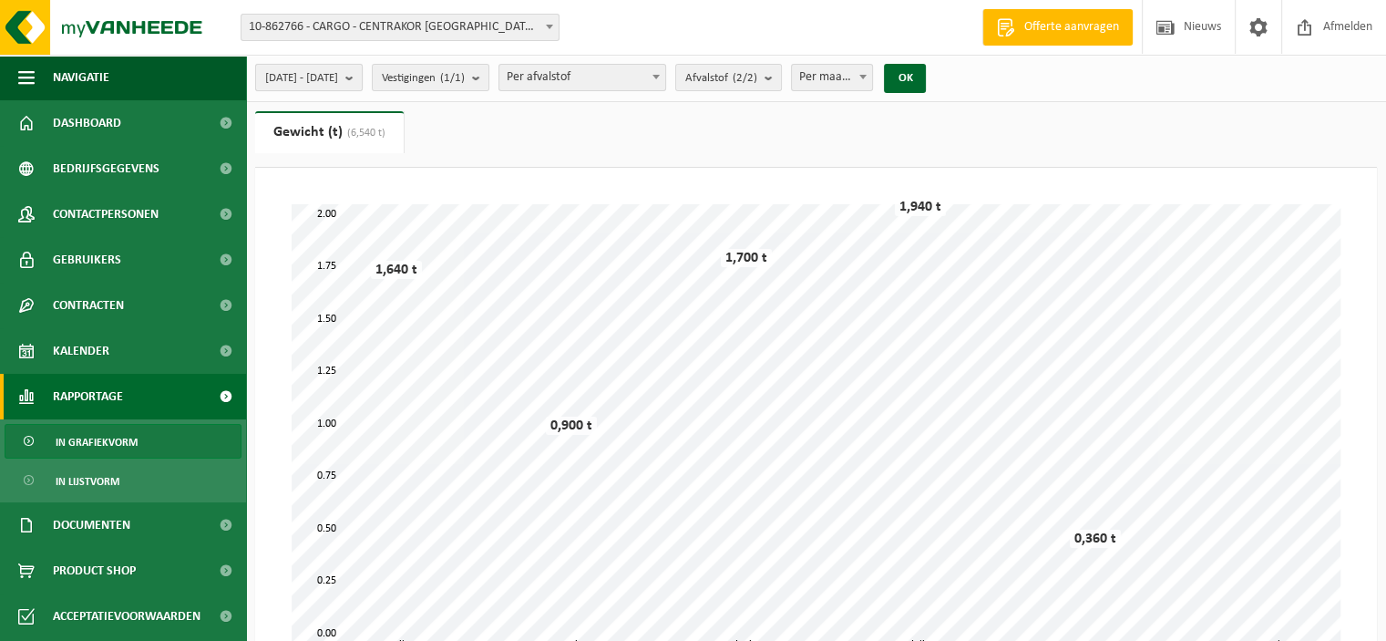
click at [338, 77] on span "[DATE] - [DATE]" at bounding box center [301, 78] width 73 height 27
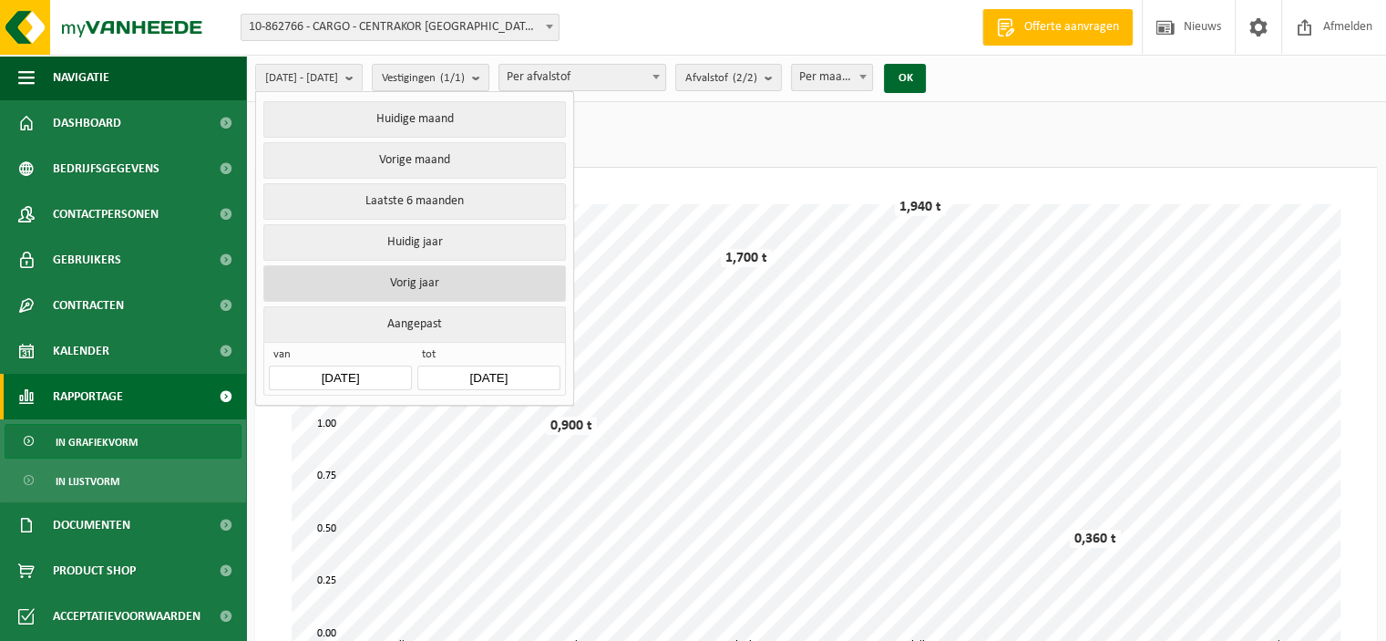
click at [414, 276] on button "Vorig jaar" at bounding box center [414, 283] width 302 height 36
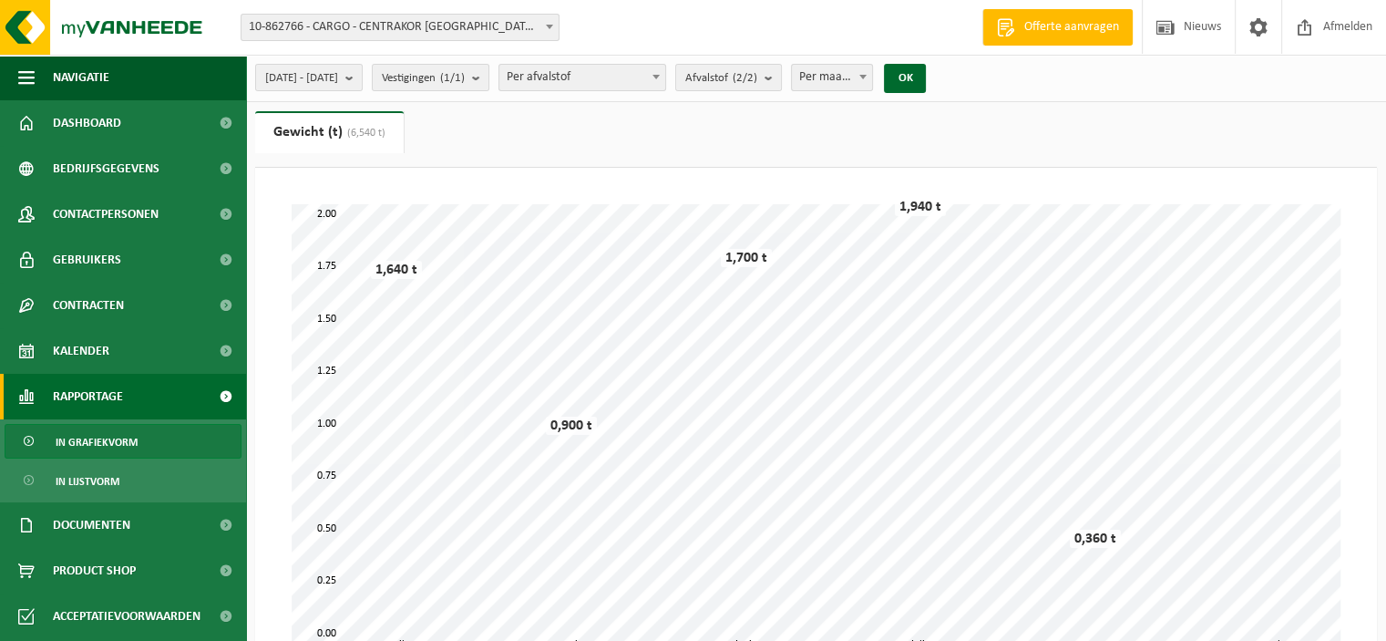
click at [873, 87] on span "Per maand" at bounding box center [832, 78] width 81 height 26
select select "3"
click at [926, 80] on button "OK" at bounding box center [905, 78] width 42 height 29
click at [509, 24] on span "10-862766 - CARGO - CENTRAKOR [GEOGRAPHIC_DATA][PERSON_NAME][GEOGRAPHIC_DATA]" at bounding box center [400, 28] width 317 height 26
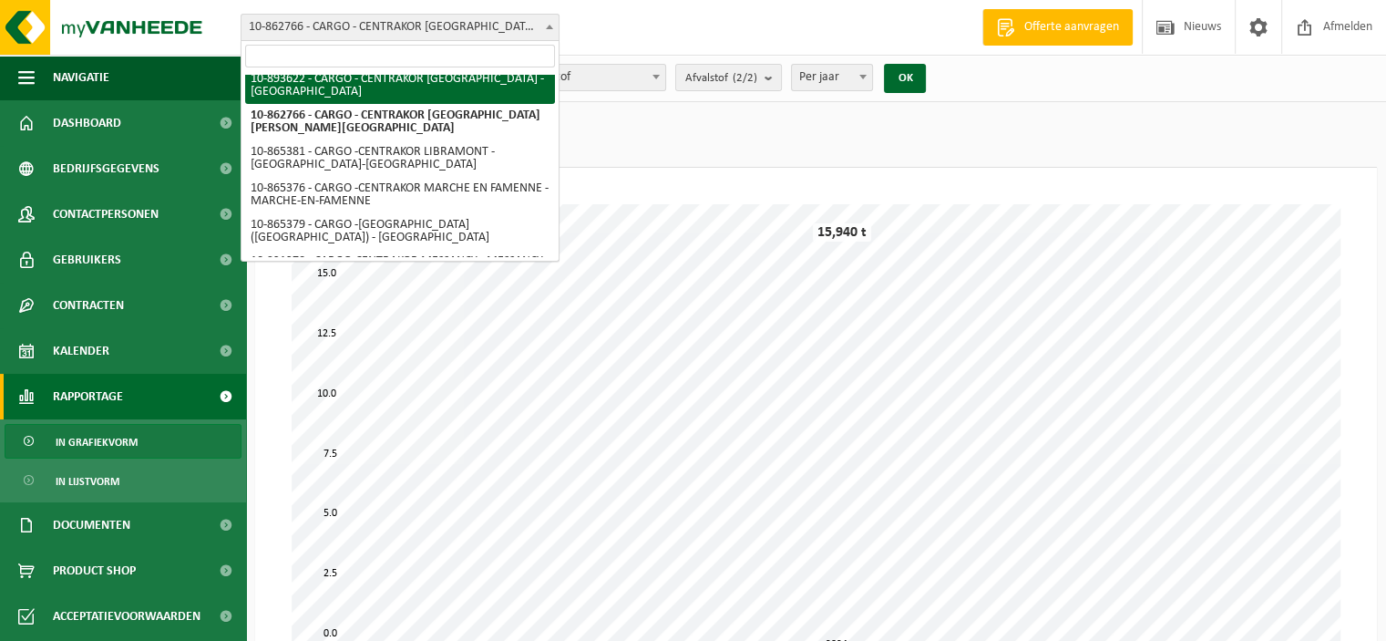
scroll to position [157, 0]
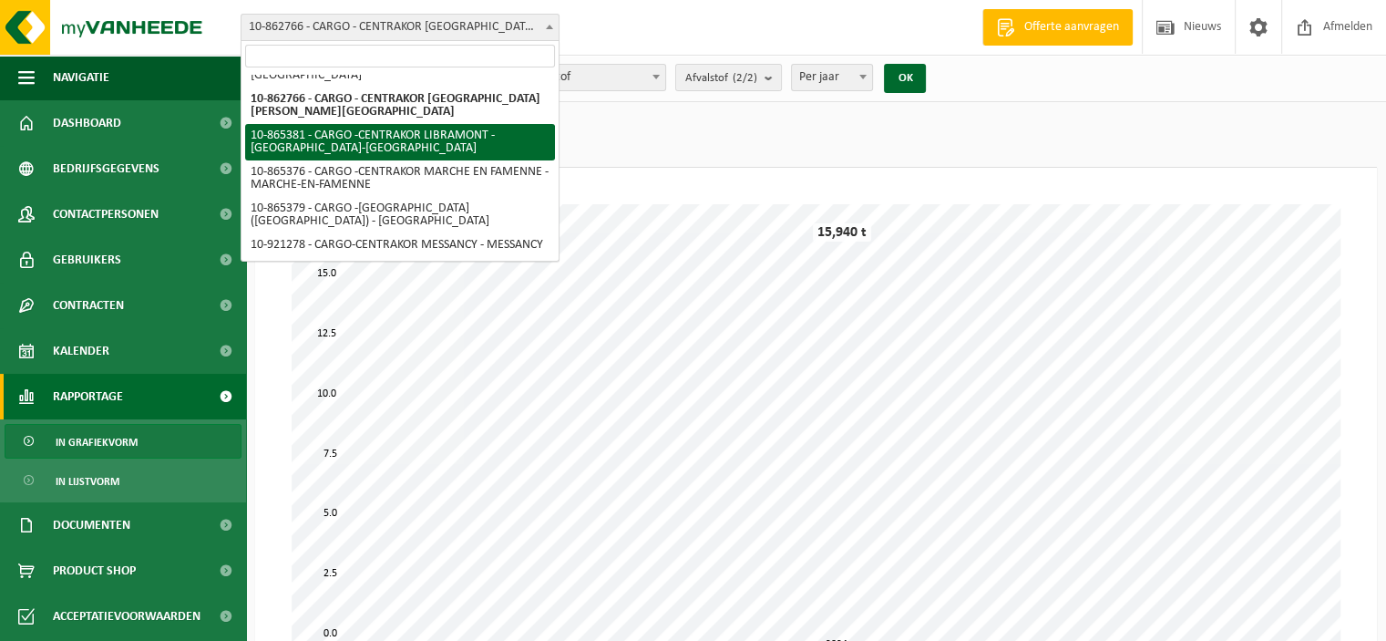
select select "102416"
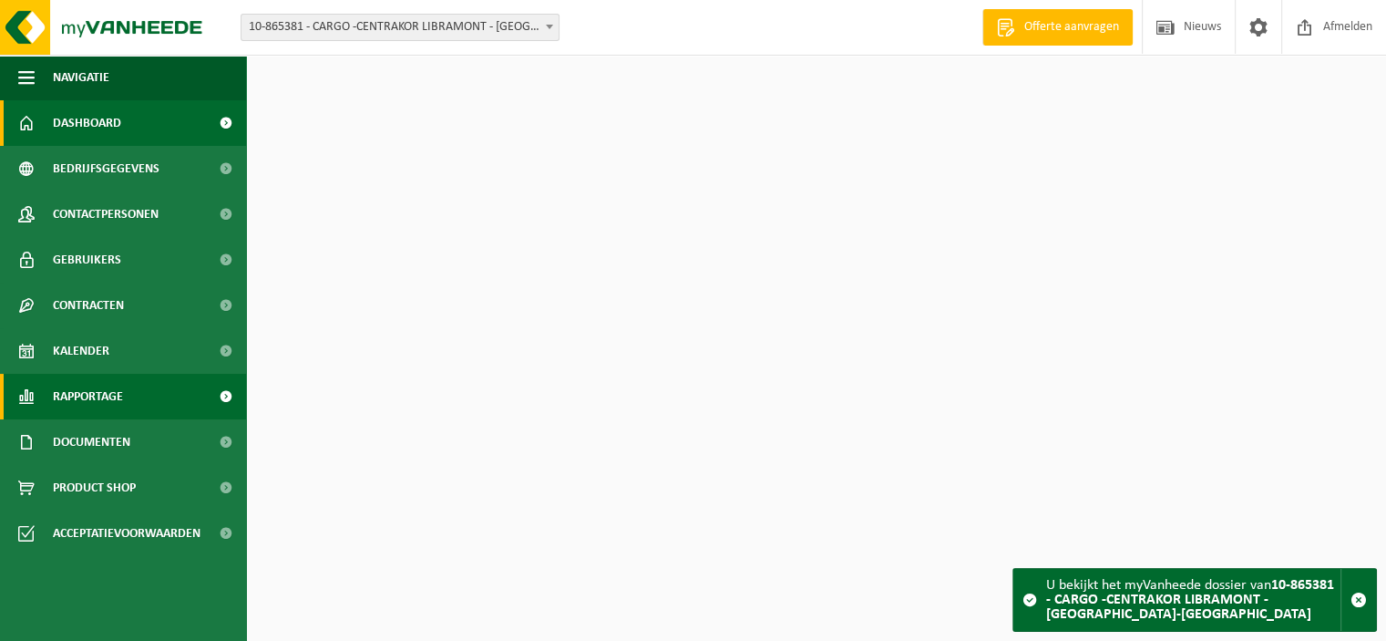
click at [103, 404] on span "Rapportage" at bounding box center [88, 397] width 70 height 46
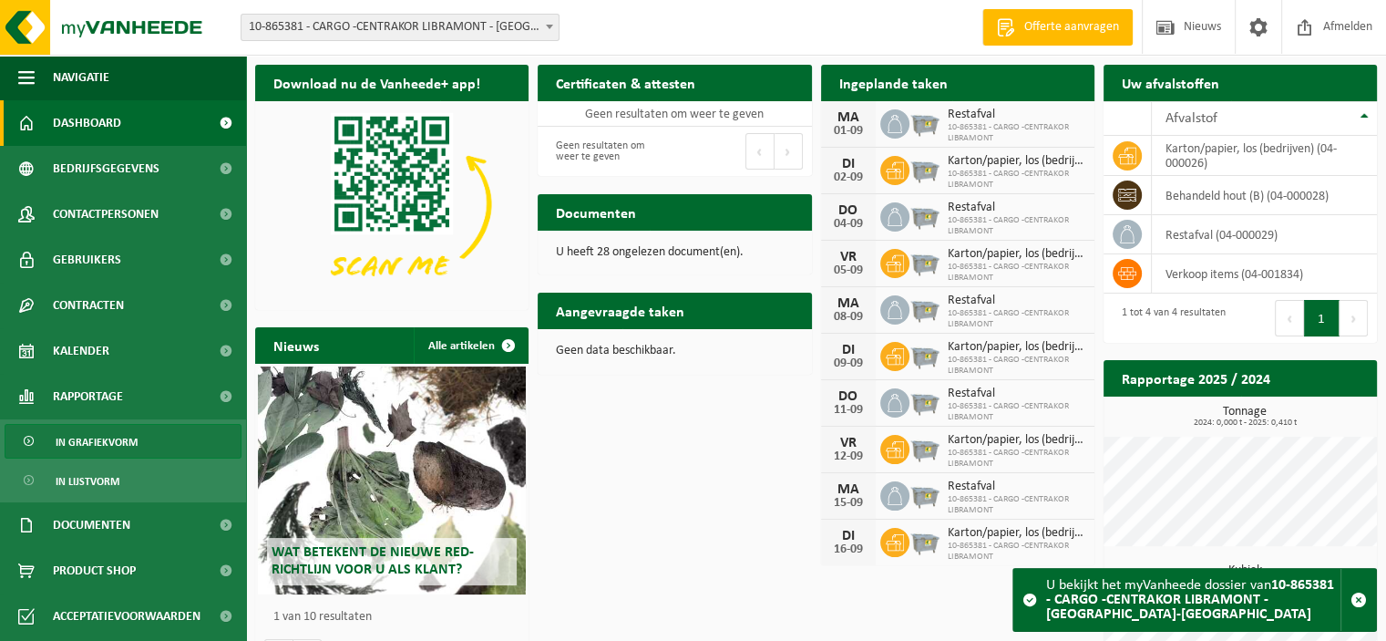
click at [114, 448] on span "In grafiekvorm" at bounding box center [97, 442] width 82 height 35
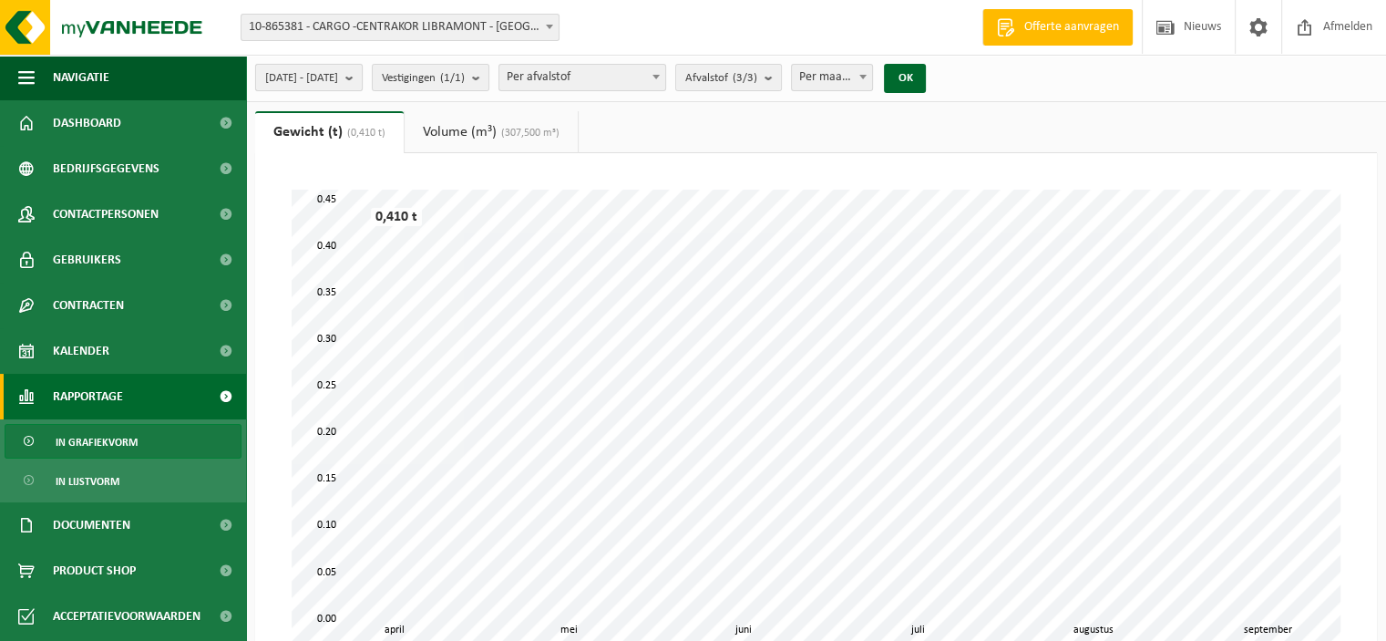
click at [363, 74] on button "[DATE] - [DATE]" at bounding box center [309, 77] width 108 height 27
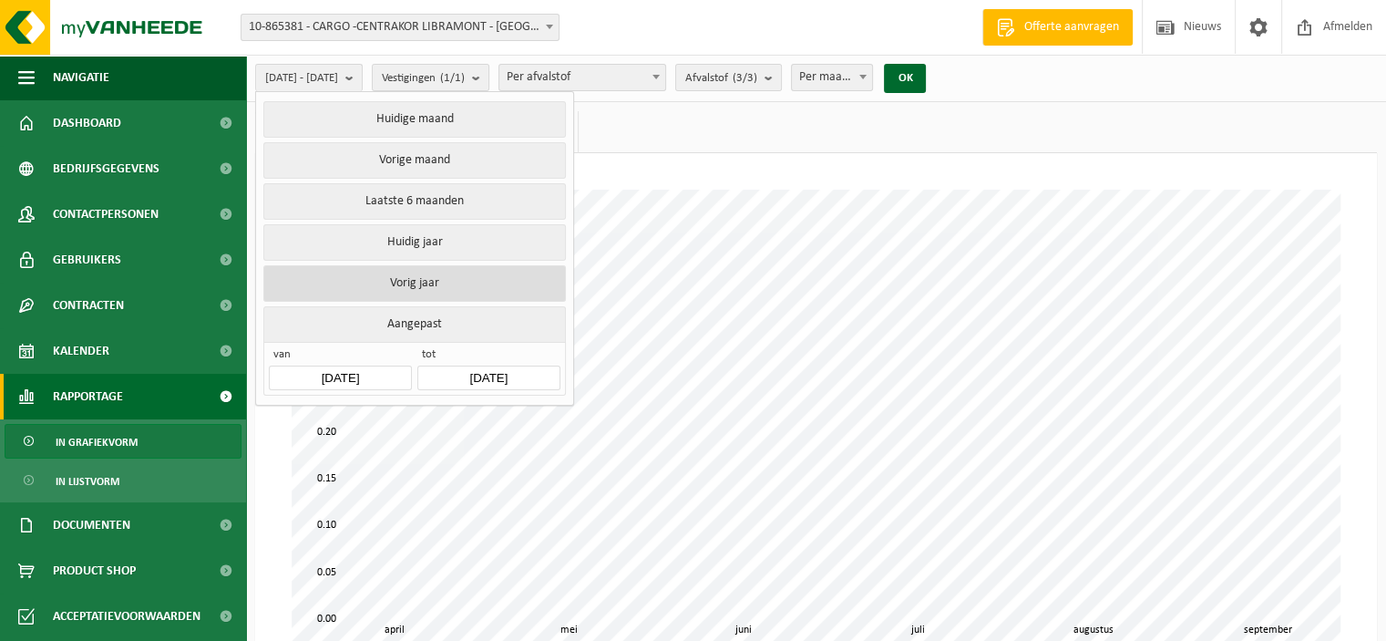
click at [413, 280] on button "Vorig jaar" at bounding box center [414, 283] width 302 height 36
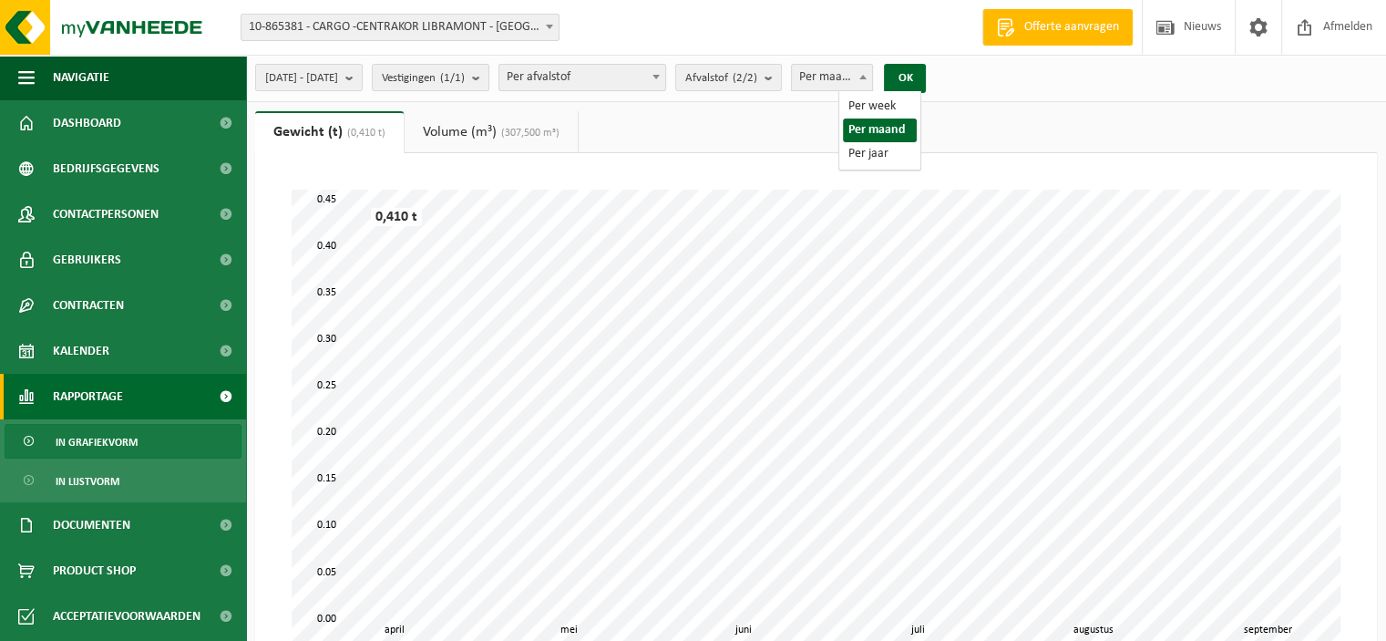
click at [871, 78] on span "Per maand" at bounding box center [832, 78] width 81 height 26
select select "3"
click at [926, 79] on button "OK" at bounding box center [905, 78] width 42 height 29
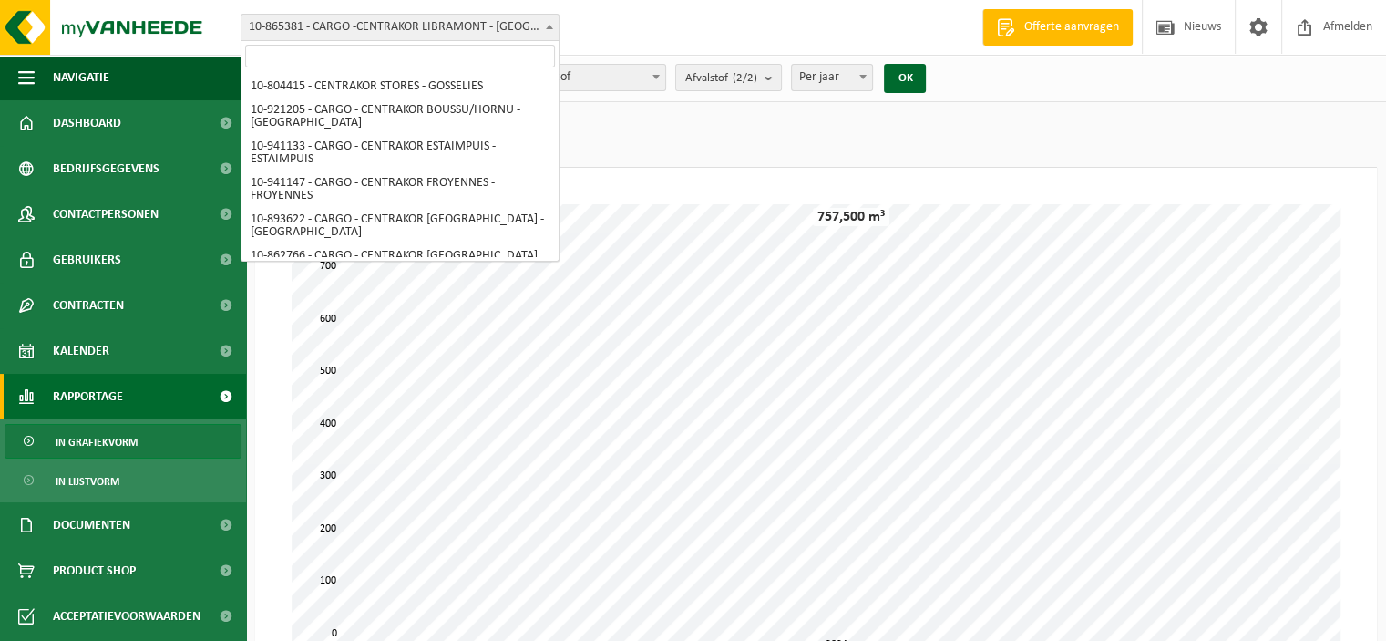
click at [398, 31] on span "10-865381 - CARGO -CENTRAKOR LIBRAMONT - [GEOGRAPHIC_DATA]-[GEOGRAPHIC_DATA]" at bounding box center [400, 28] width 317 height 26
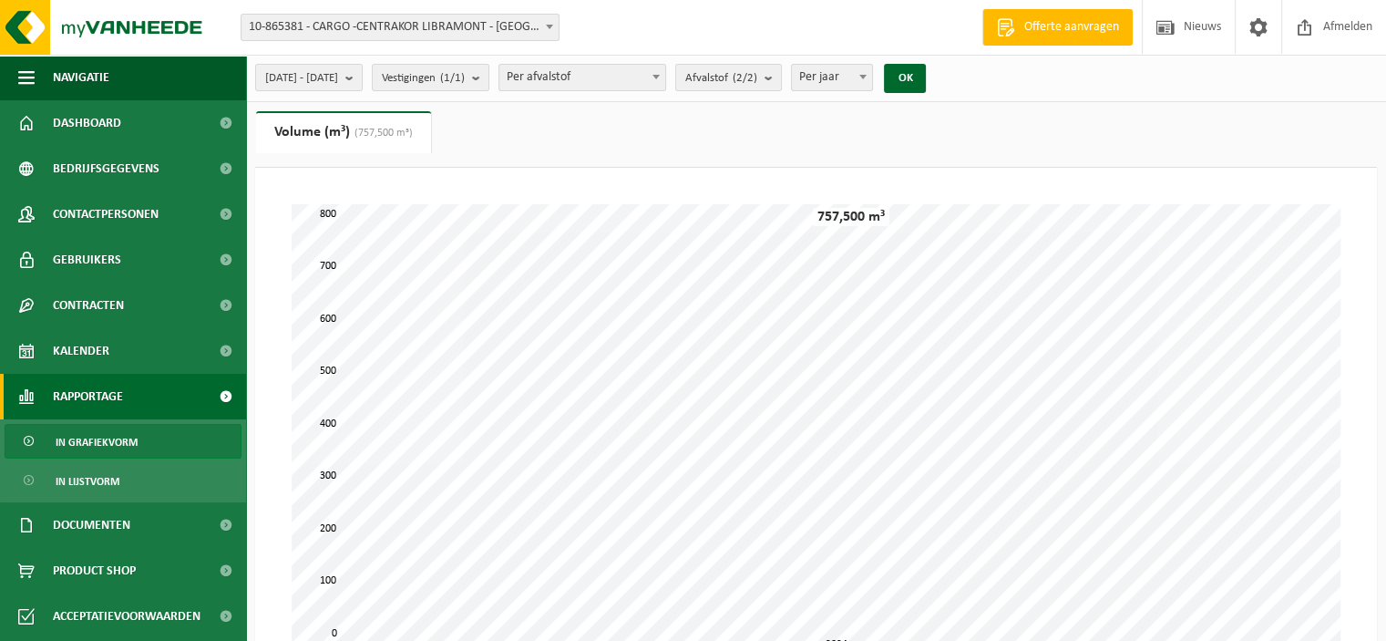
click at [398, 31] on span "10-865381 - CARGO -CENTRAKOR LIBRAMONT - [GEOGRAPHIC_DATA]-[GEOGRAPHIC_DATA]" at bounding box center [400, 28] width 317 height 26
click at [408, 26] on span "10-865381 - CARGO -CENTRAKOR LIBRAMONT - [GEOGRAPHIC_DATA]-[GEOGRAPHIC_DATA]" at bounding box center [400, 28] width 317 height 26
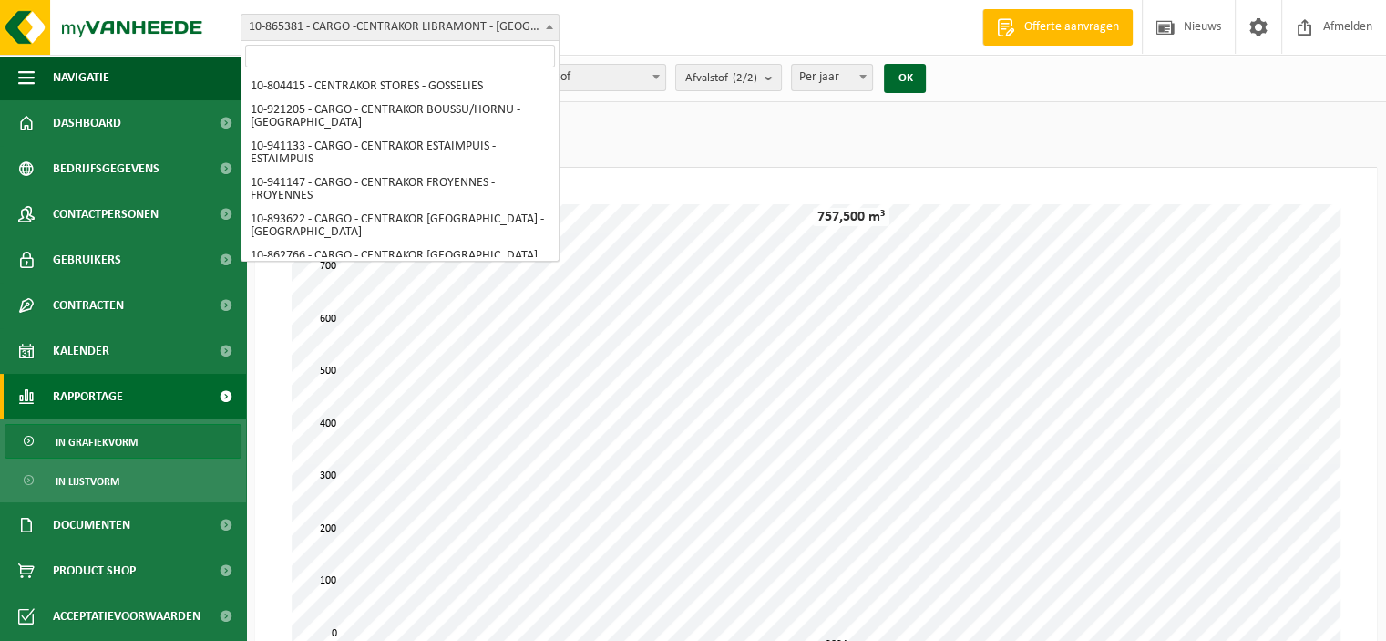
scroll to position [144, 0]
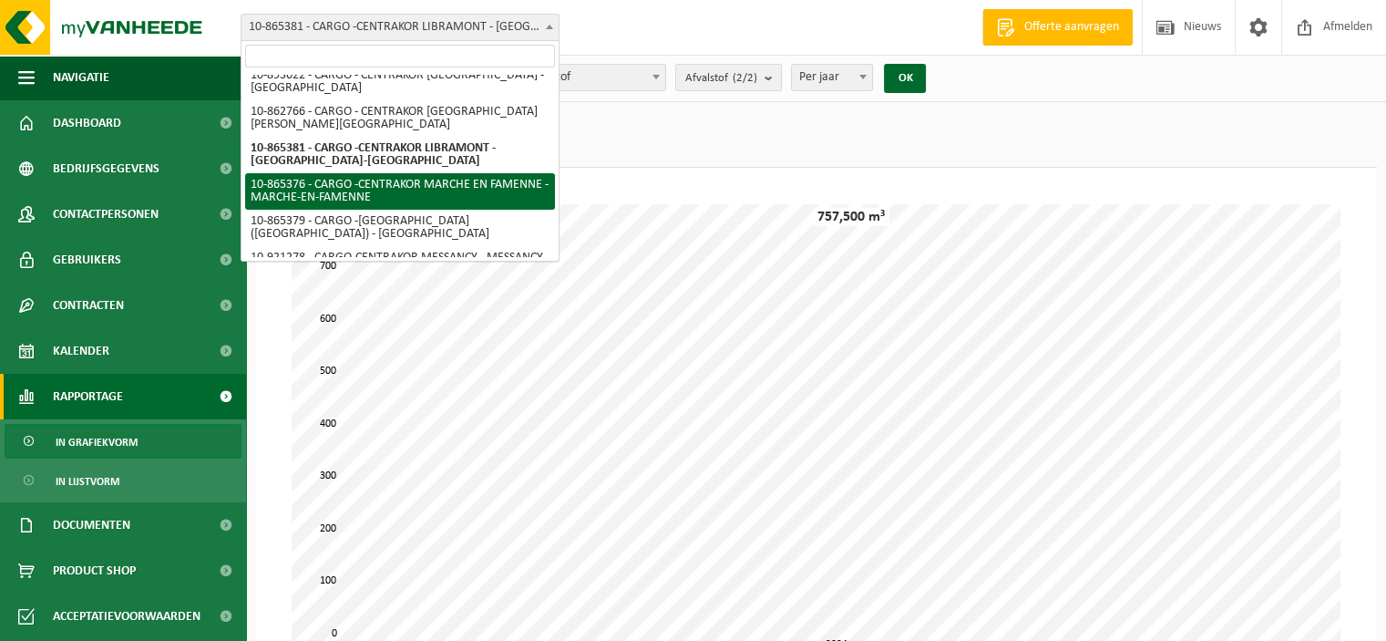
select select "102411"
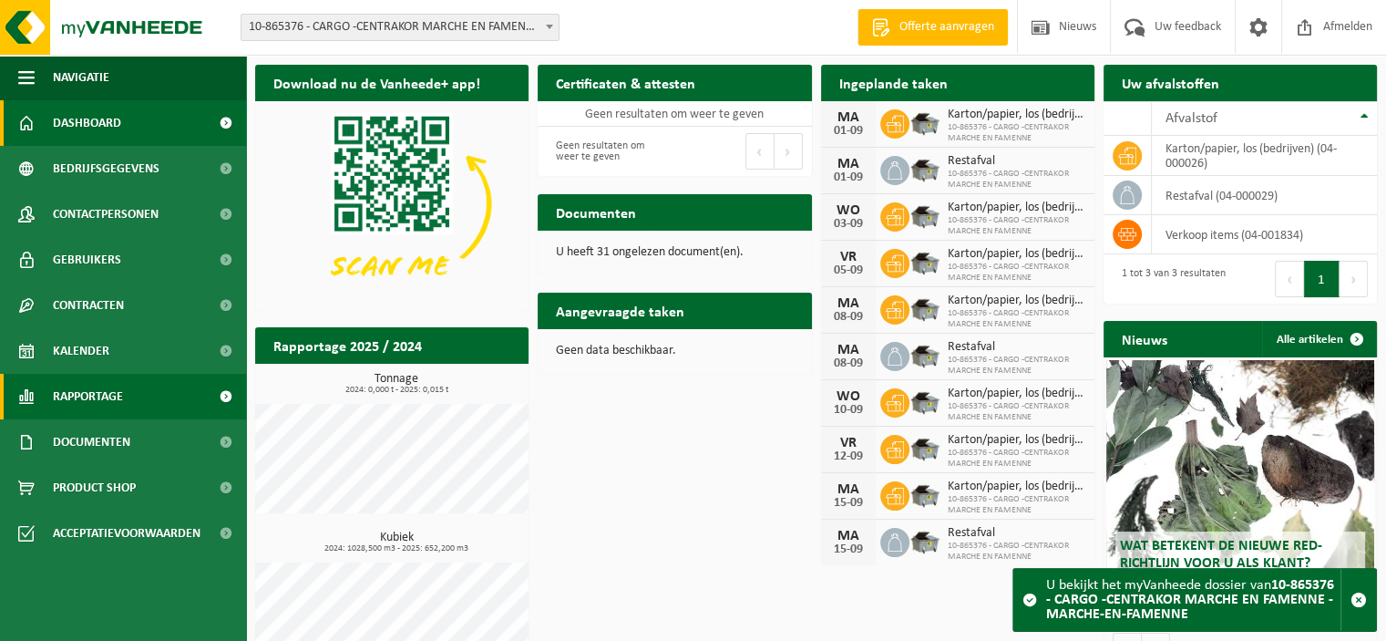
click at [106, 393] on span "Rapportage" at bounding box center [88, 397] width 70 height 46
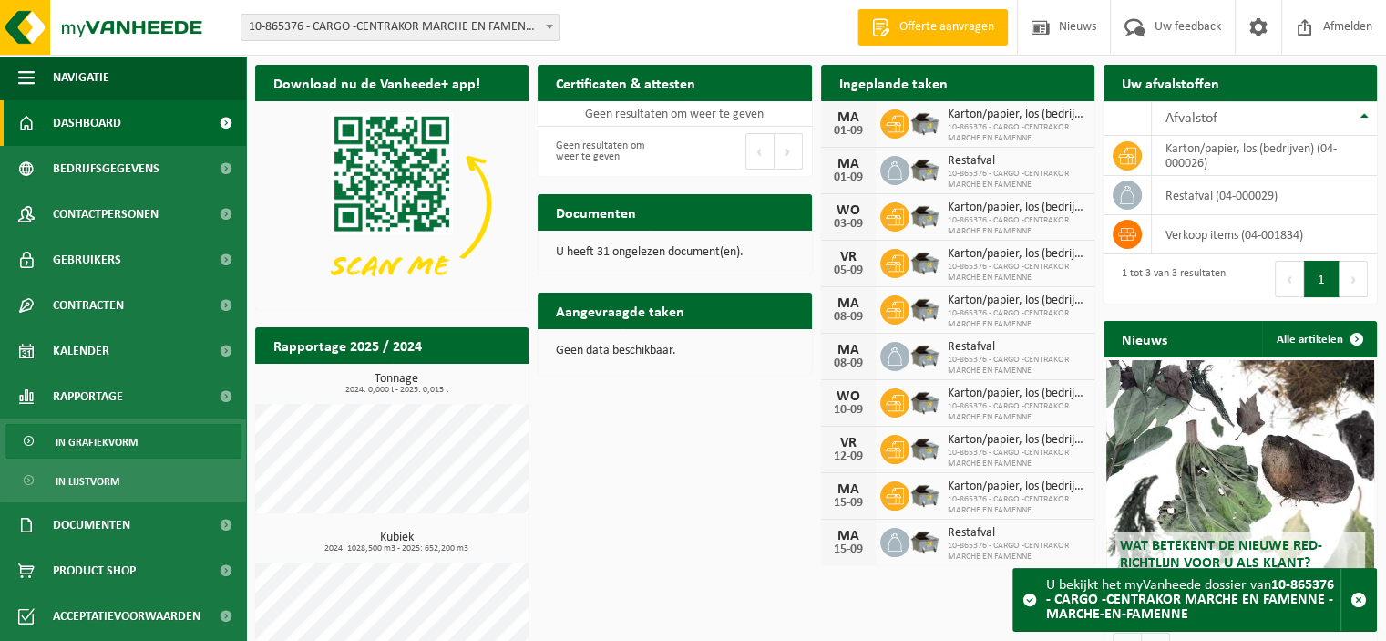
click at [119, 444] on span "In grafiekvorm" at bounding box center [97, 442] width 82 height 35
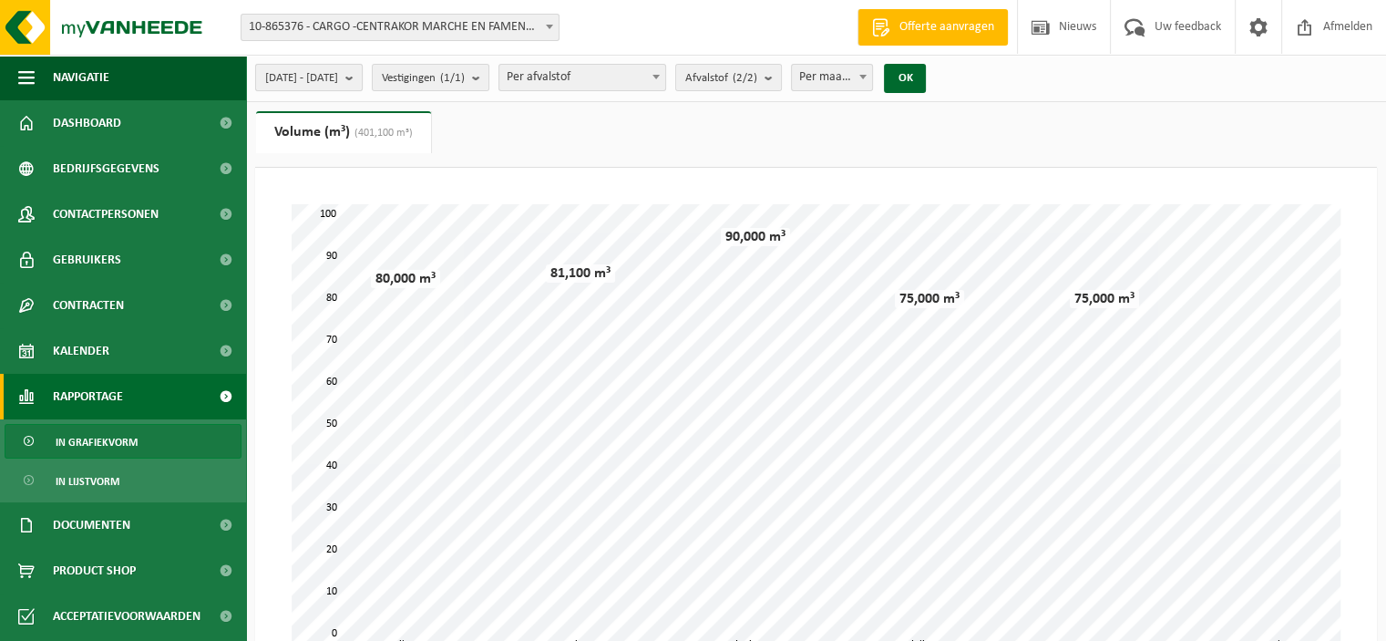
click at [363, 76] on button "[DATE] - [DATE]" at bounding box center [309, 77] width 108 height 27
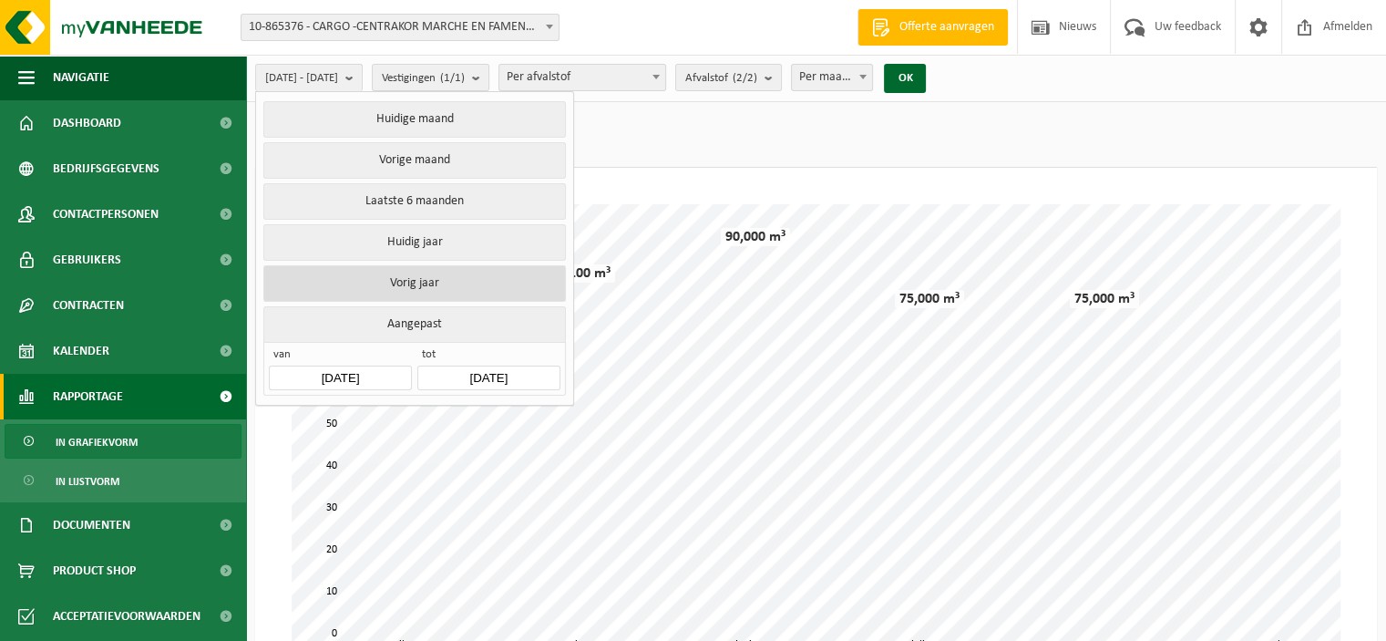
click at [406, 282] on button "Vorig jaar" at bounding box center [414, 283] width 302 height 36
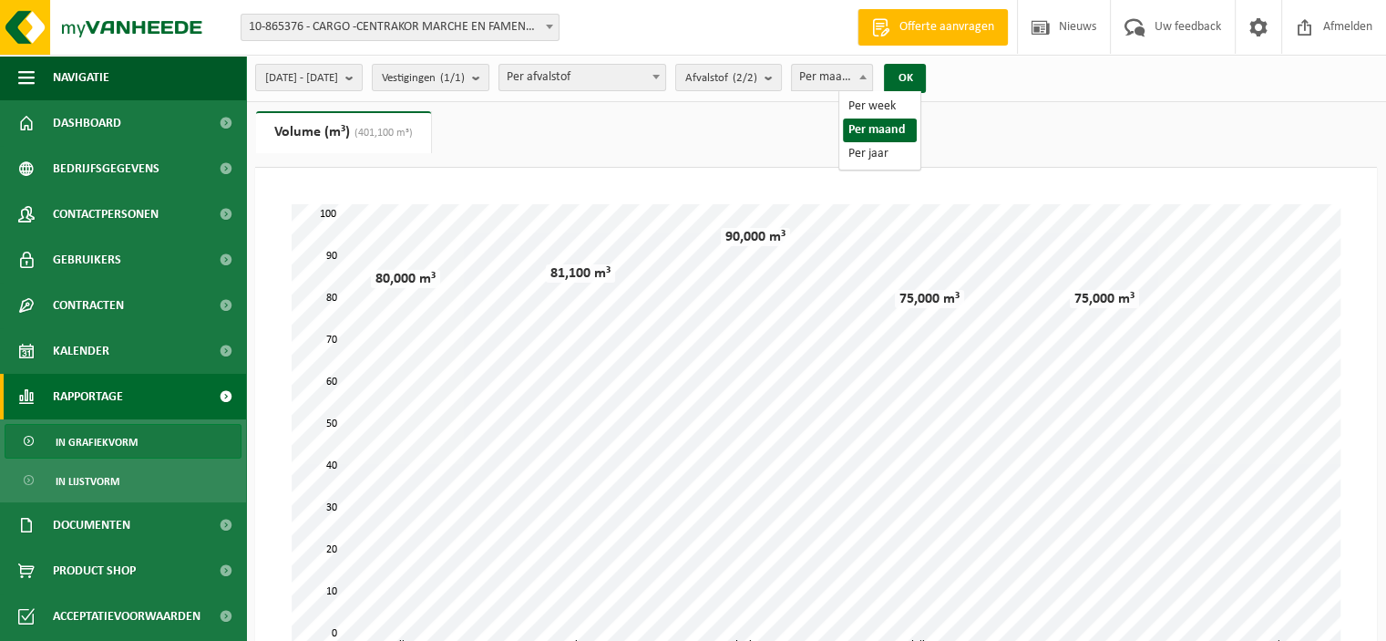
click at [870, 87] on span "Per maand" at bounding box center [832, 78] width 81 height 26
select select "3"
click at [926, 88] on button "OK" at bounding box center [905, 78] width 42 height 29
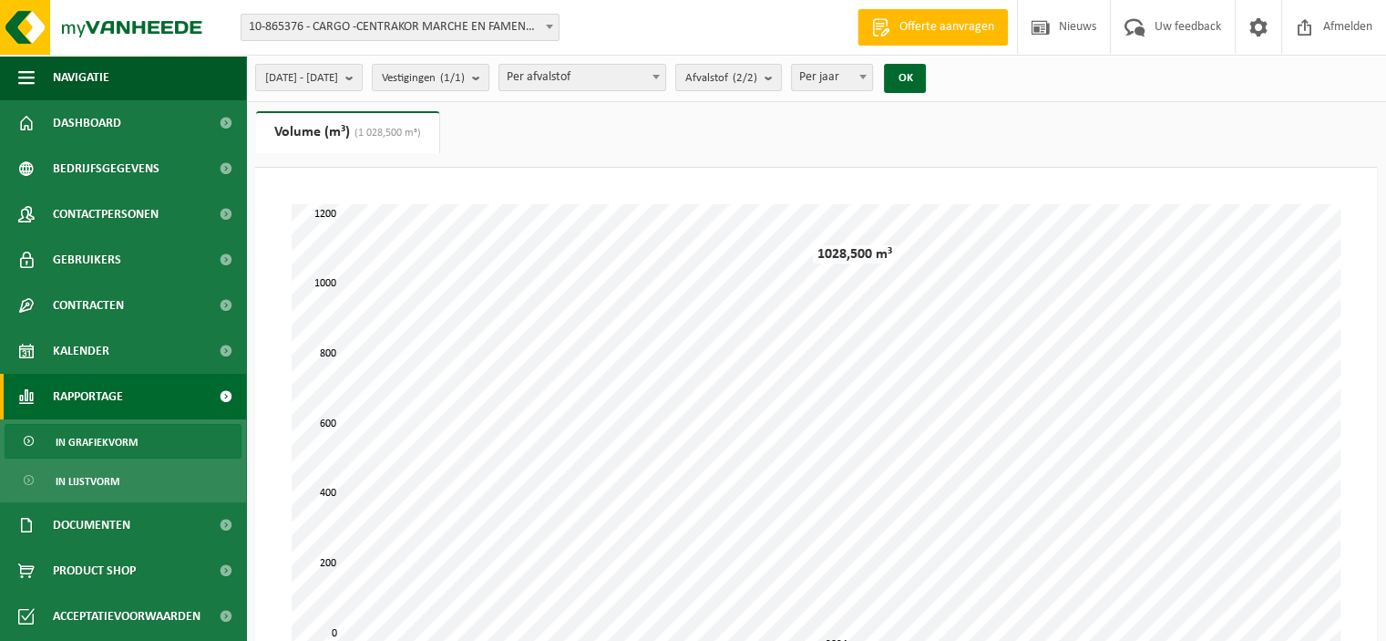
click at [460, 25] on span "10-865376 - CARGO -CENTRAKOR MARCHE EN FAMENNE - MARCHE-EN-FAMENNE" at bounding box center [400, 28] width 317 height 26
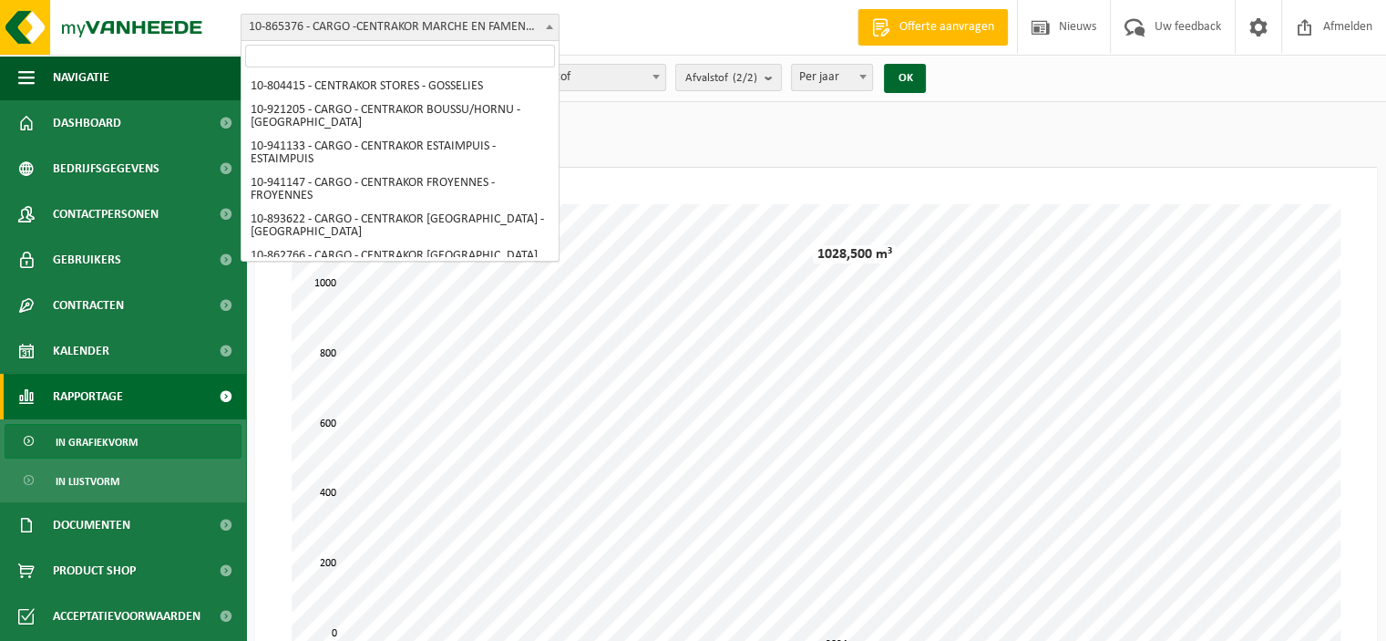
scroll to position [157, 0]
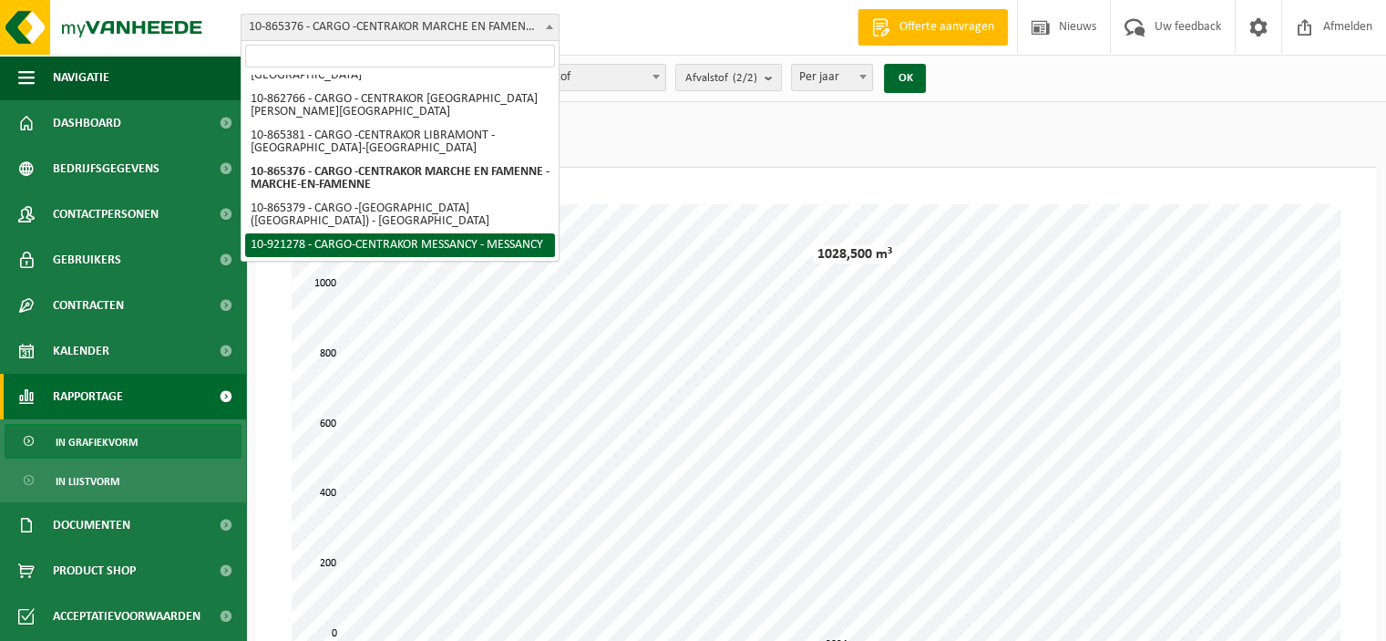
select select "129965"
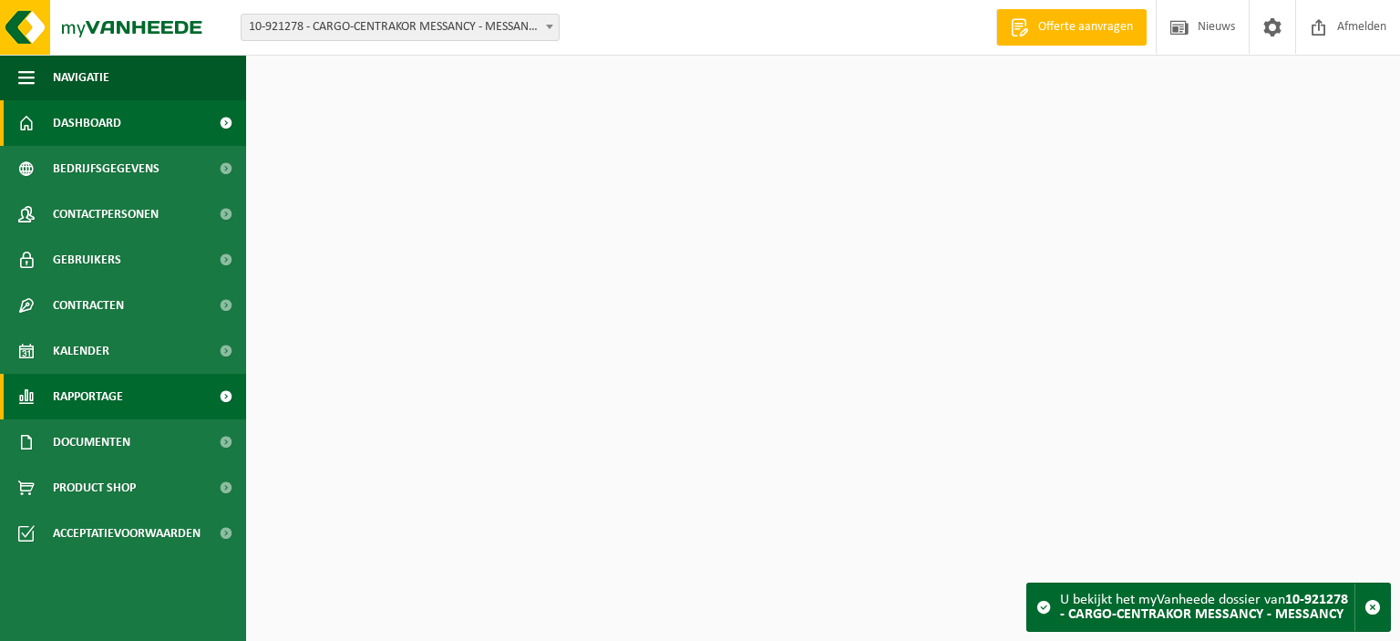
click at [119, 402] on span "Rapportage" at bounding box center [88, 397] width 70 height 46
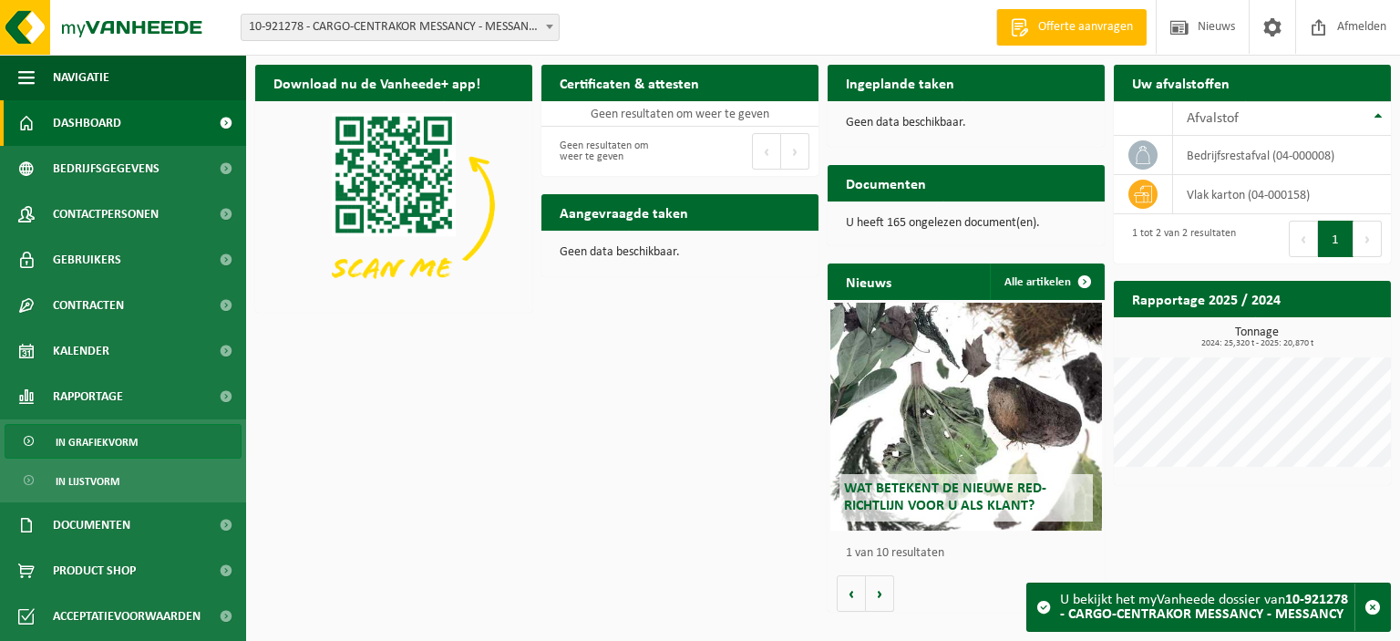
click at [111, 443] on span "In grafiekvorm" at bounding box center [97, 442] width 82 height 35
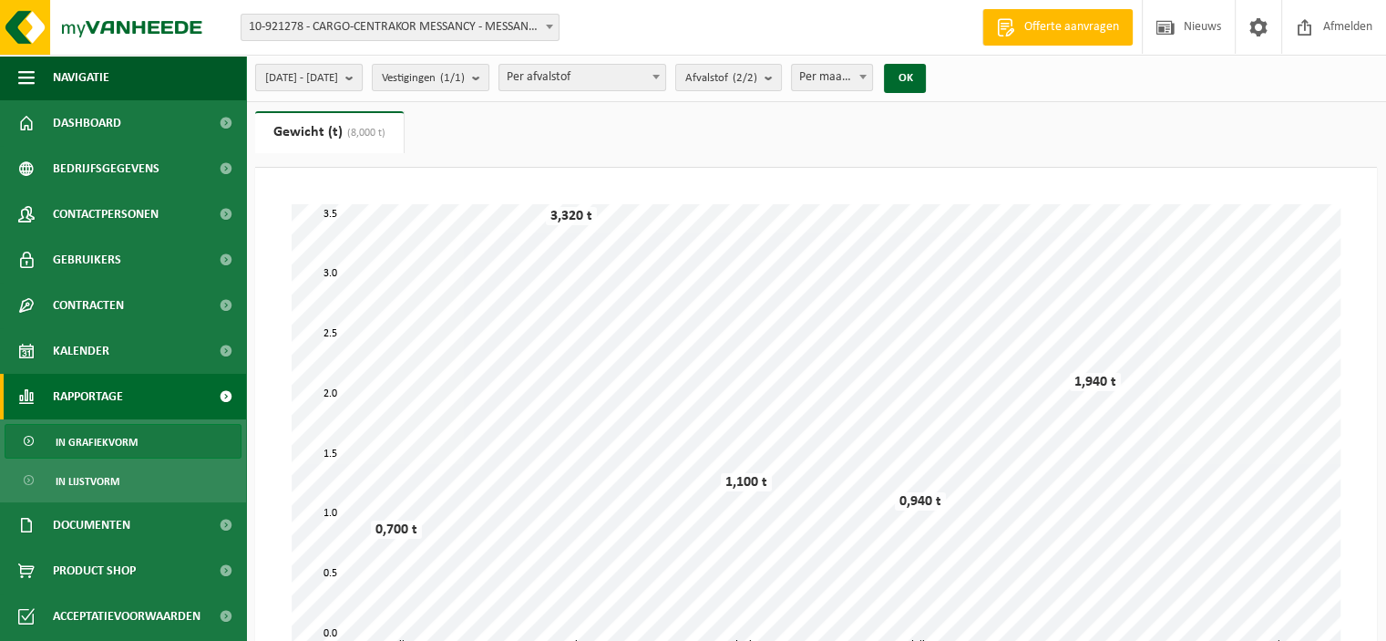
click at [338, 79] on span "2025-04-01 - 2025-09-01" at bounding box center [301, 78] width 73 height 27
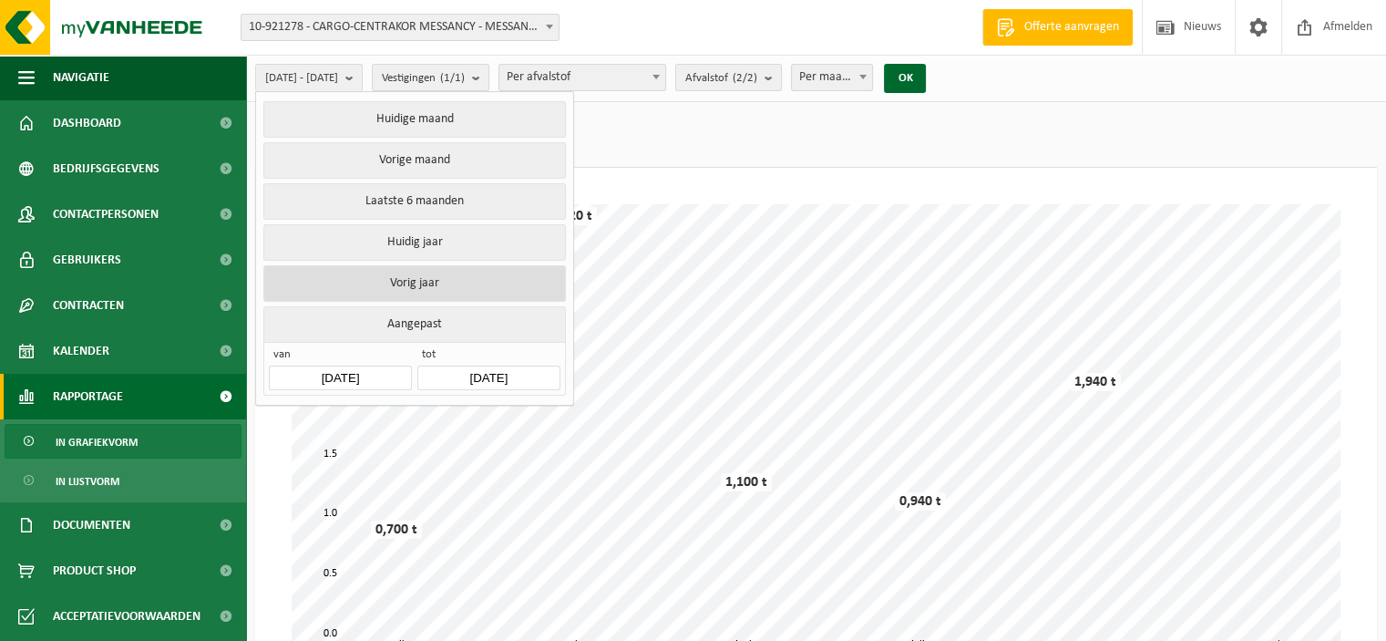
click at [395, 269] on button "Vorig jaar" at bounding box center [414, 283] width 302 height 36
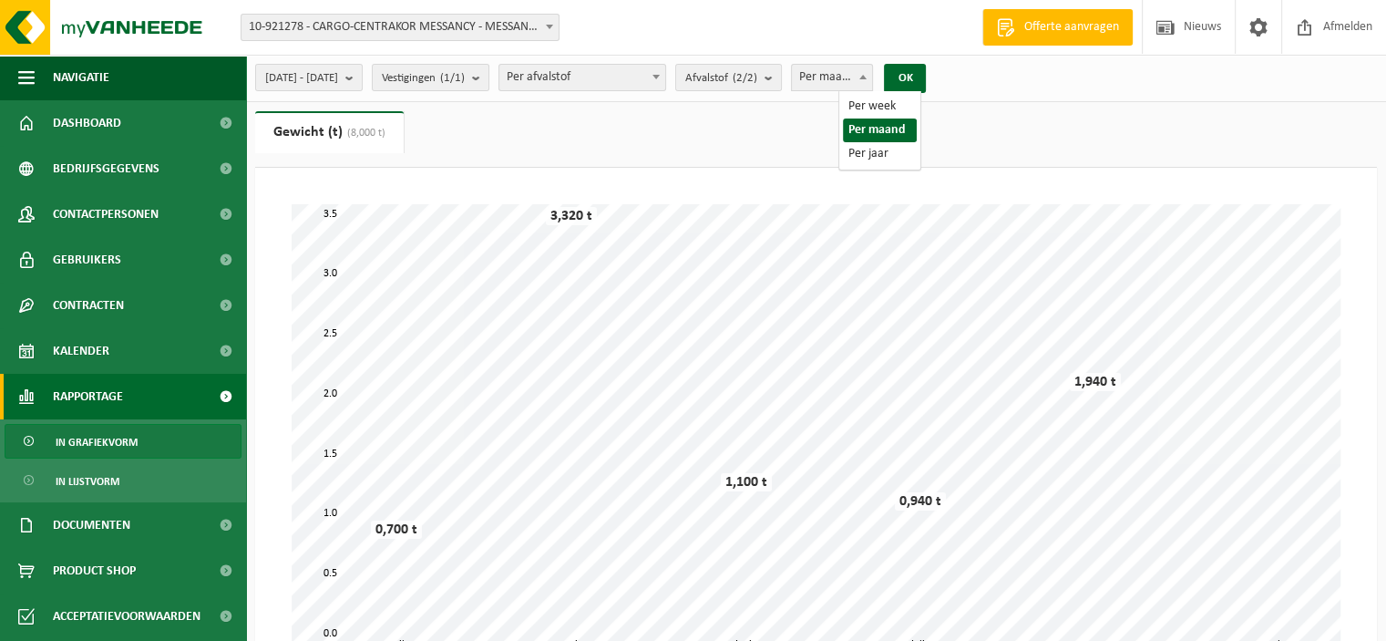
click at [873, 79] on span "Per maand" at bounding box center [832, 78] width 81 height 26
select select "3"
click at [926, 83] on button "OK" at bounding box center [905, 78] width 42 height 29
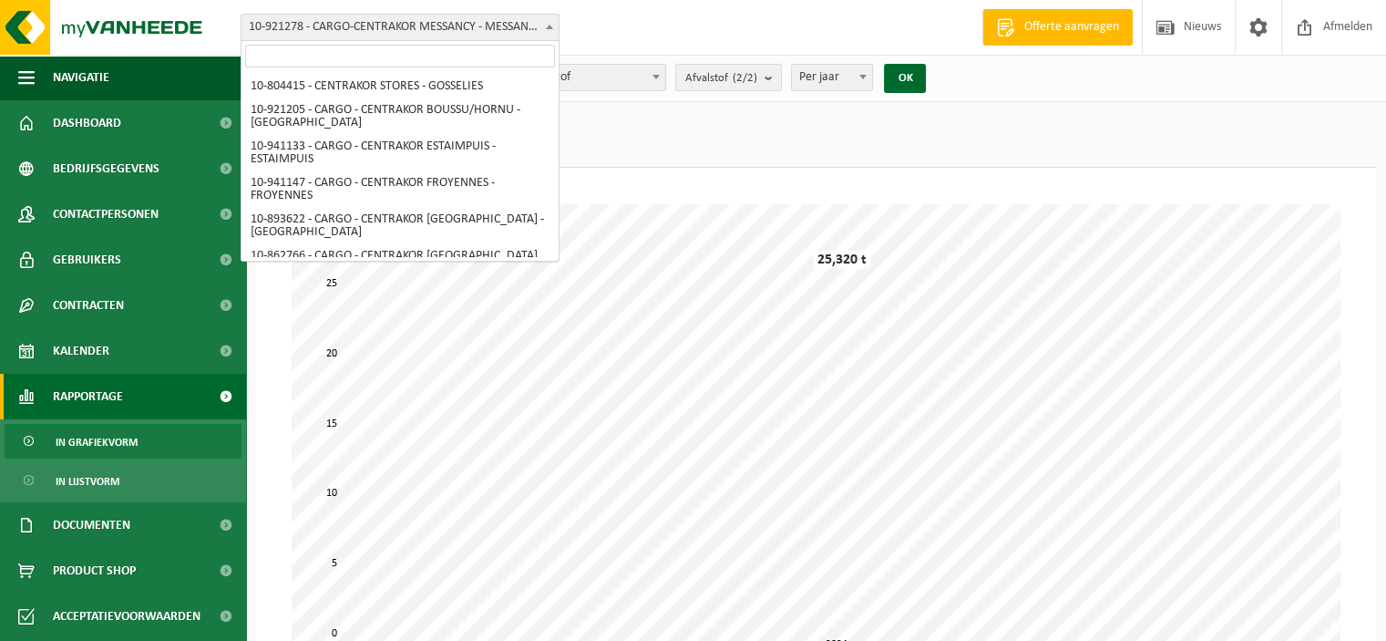
click at [543, 21] on span at bounding box center [549, 27] width 18 height 24
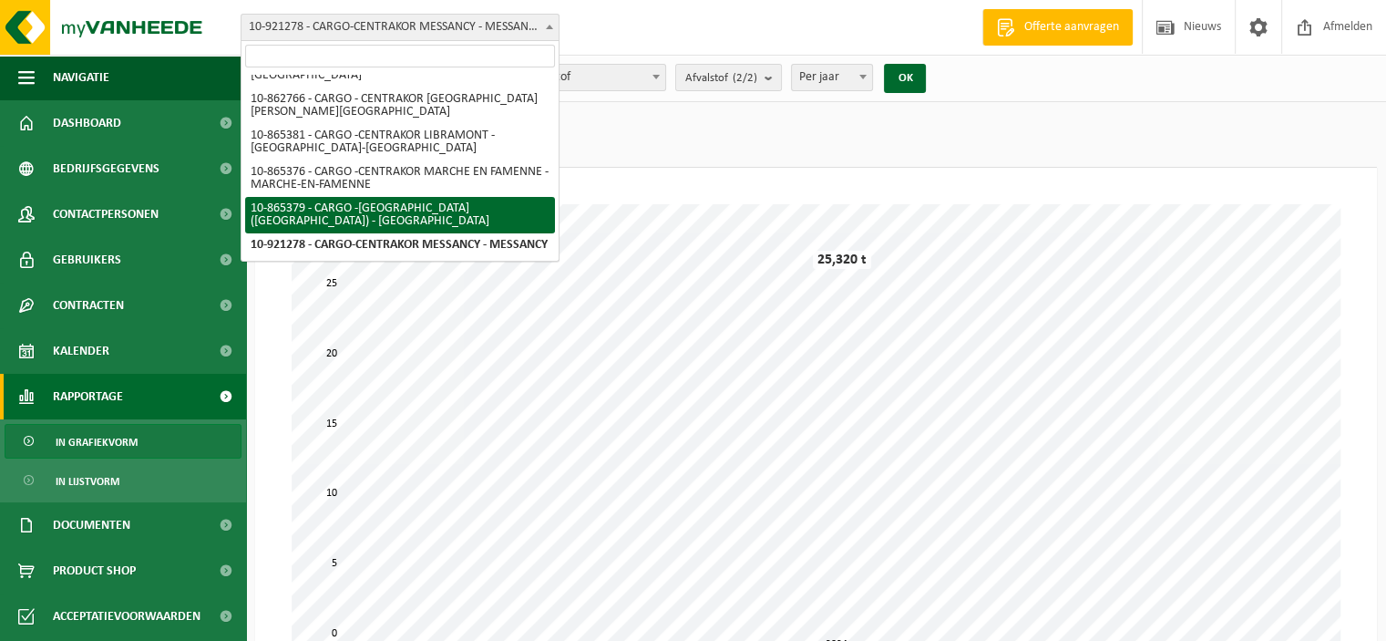
select select "102414"
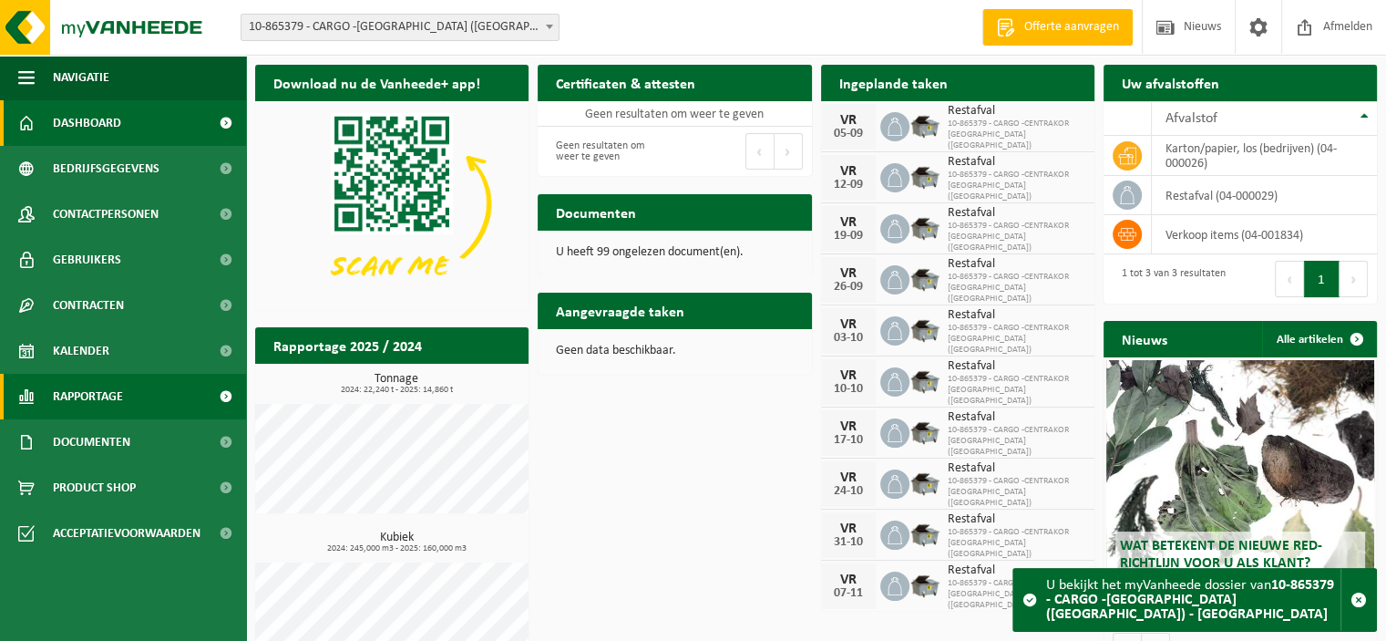
click at [99, 406] on span "Rapportage" at bounding box center [88, 397] width 70 height 46
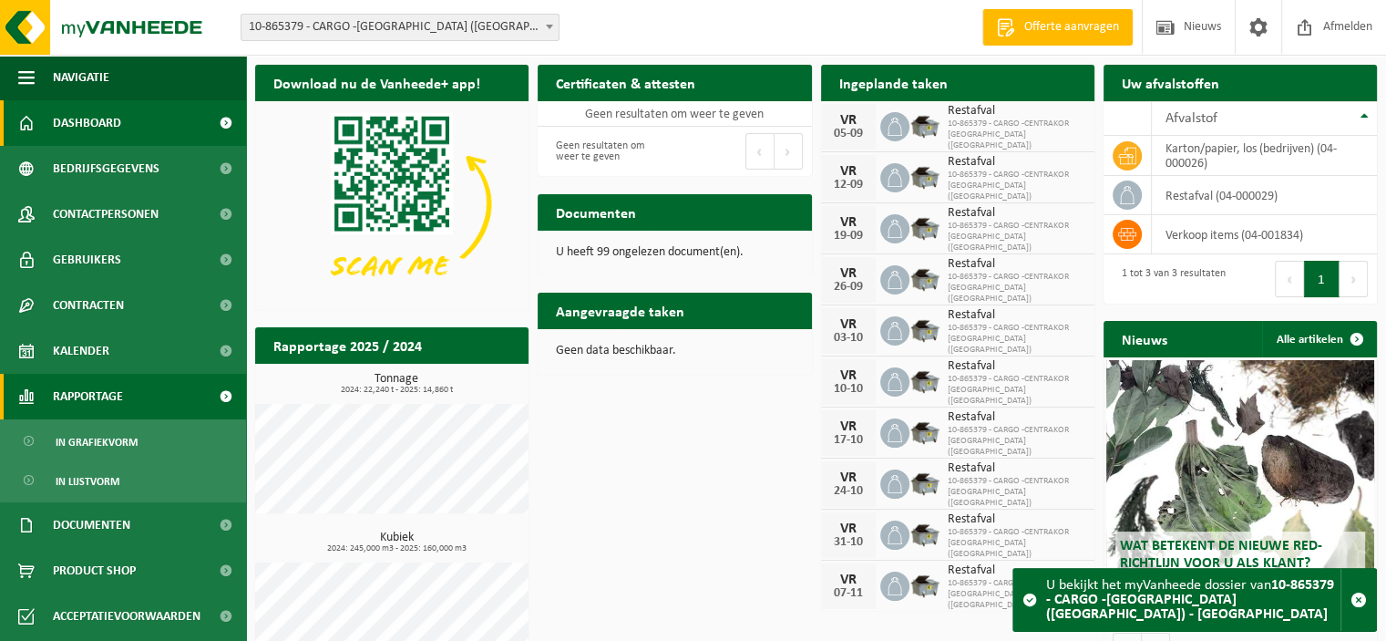
click at [99, 406] on span "Rapportage" at bounding box center [88, 397] width 70 height 46
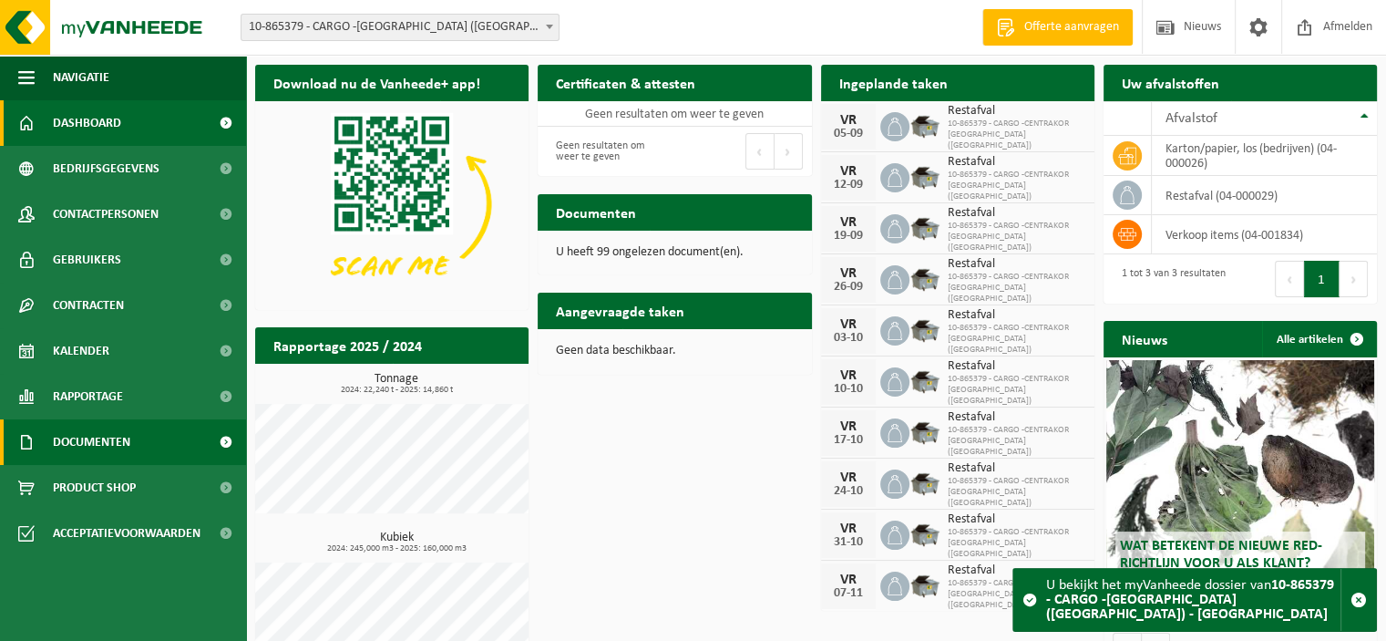
click at [118, 450] on span "Documenten" at bounding box center [91, 442] width 77 height 46
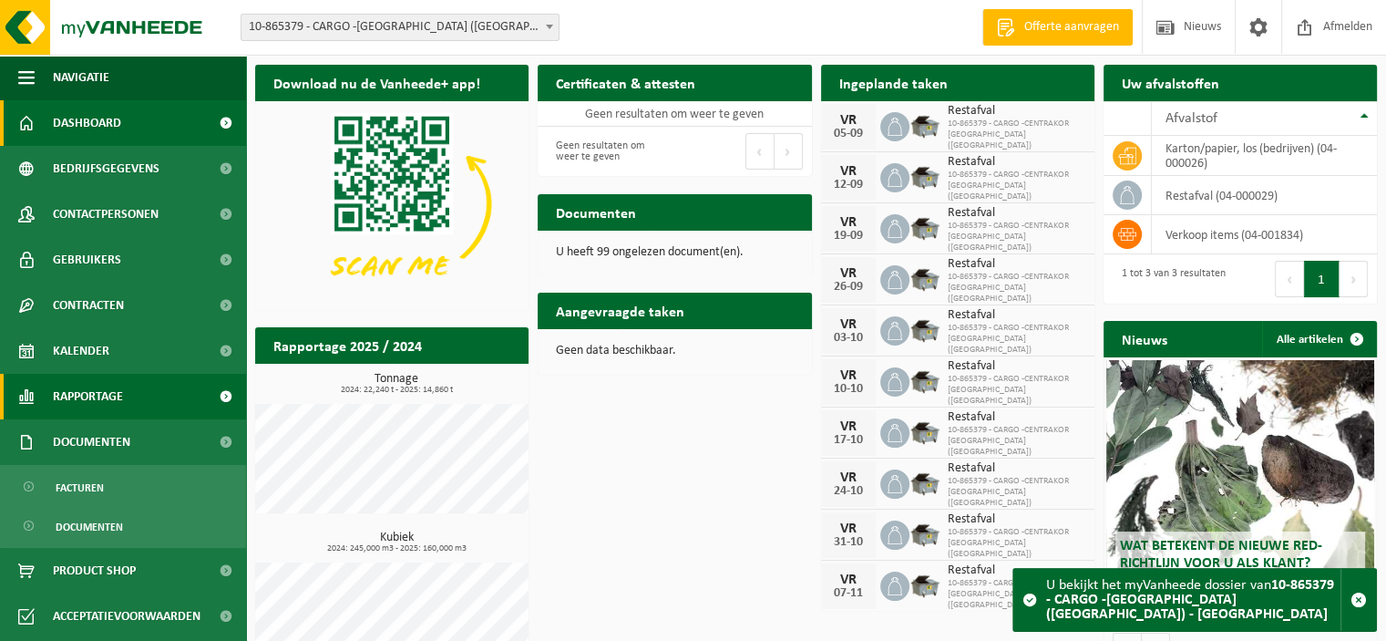
click at [96, 401] on span "Rapportage" at bounding box center [88, 397] width 70 height 46
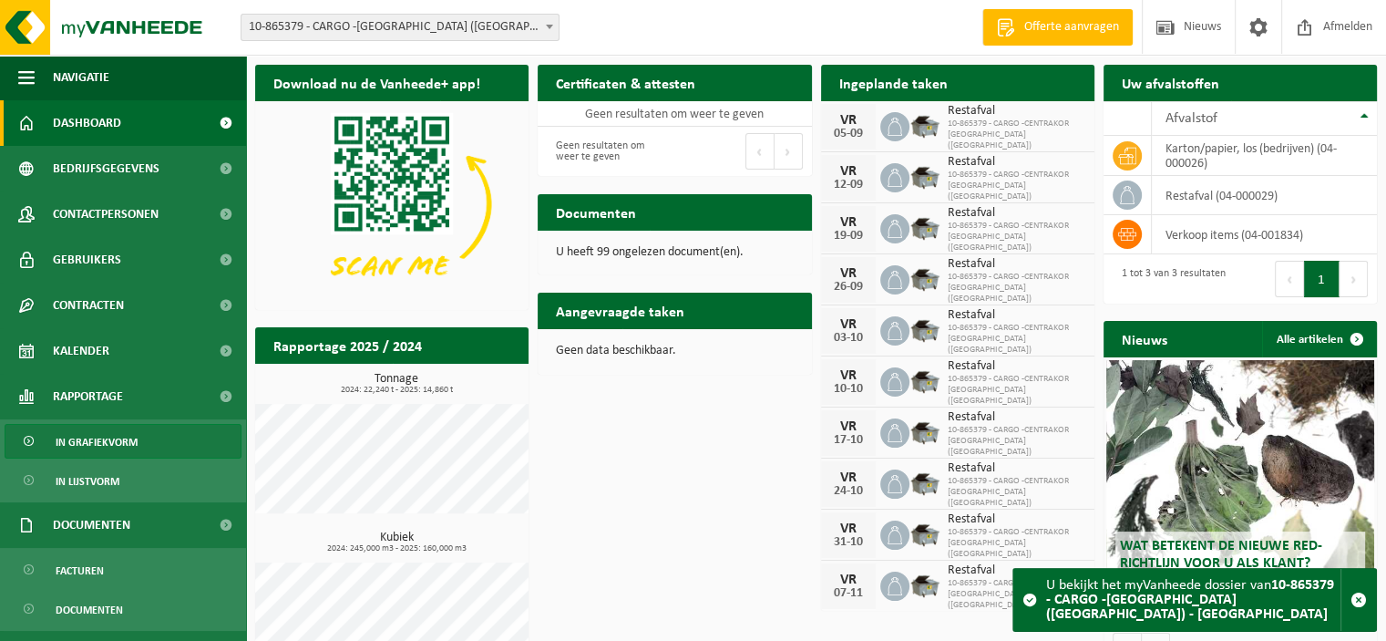
click at [109, 433] on span "In grafiekvorm" at bounding box center [97, 442] width 82 height 35
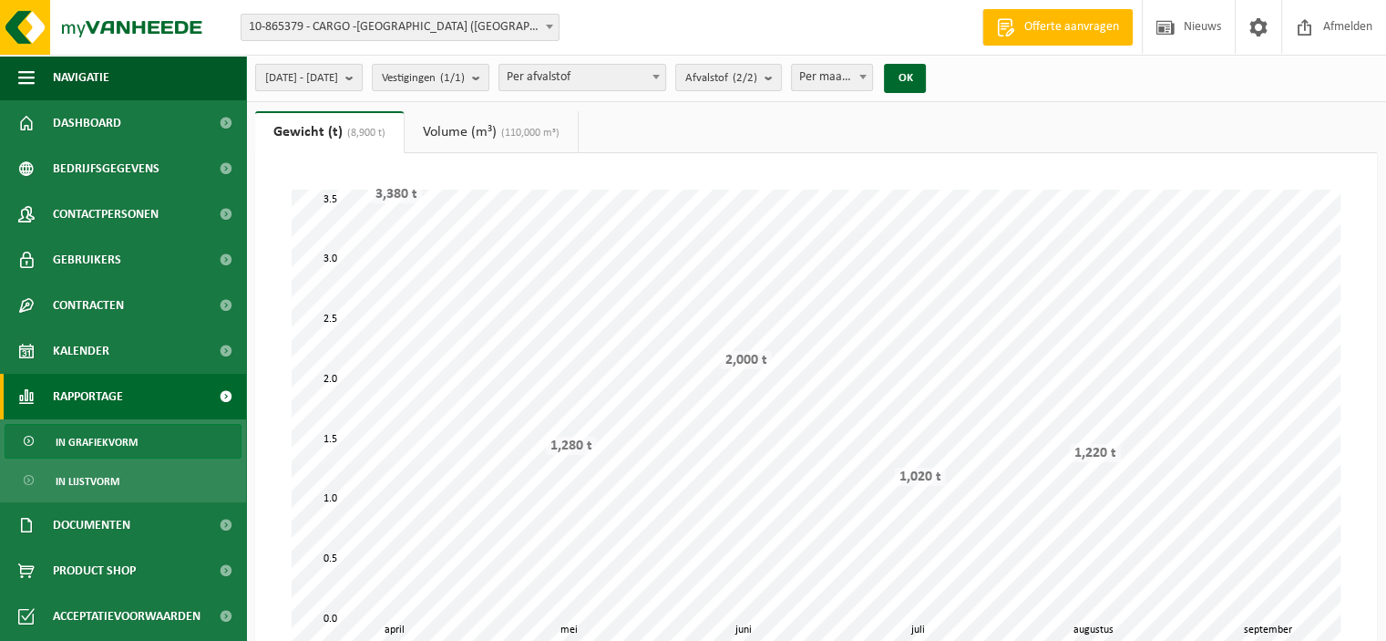
click at [324, 68] on span "[DATE] - [DATE]" at bounding box center [301, 78] width 73 height 27
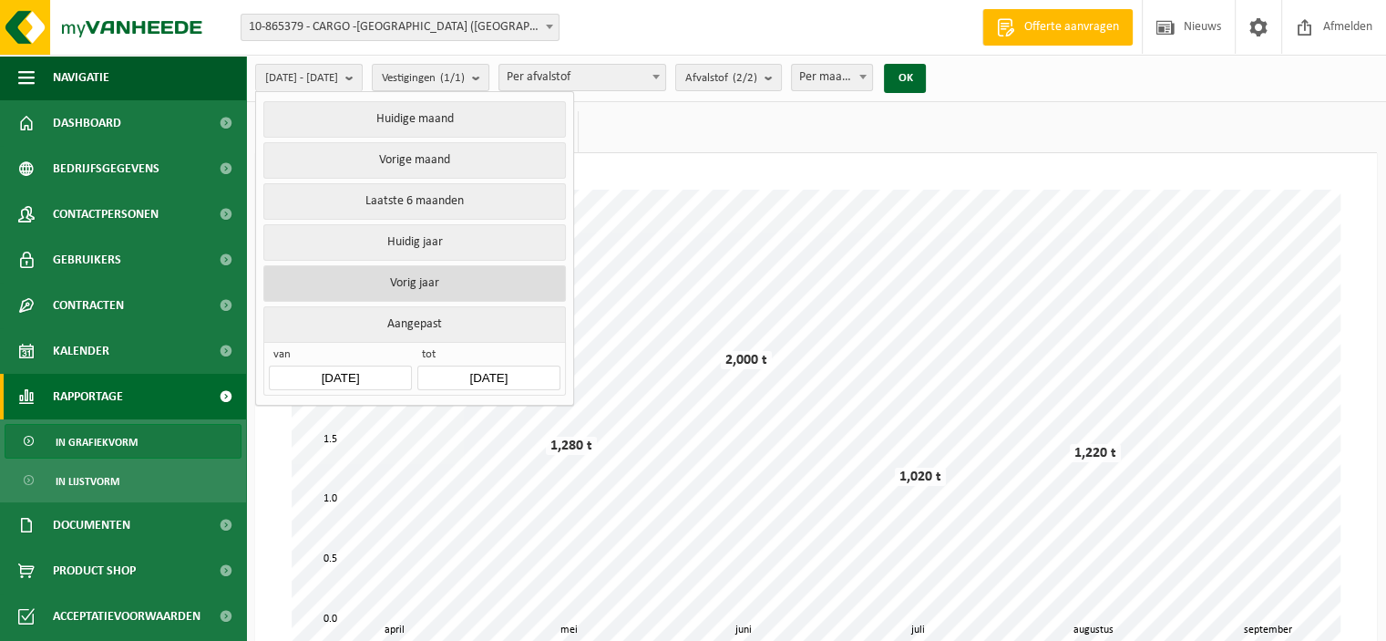
click at [389, 288] on button "Vorig jaar" at bounding box center [414, 283] width 302 height 36
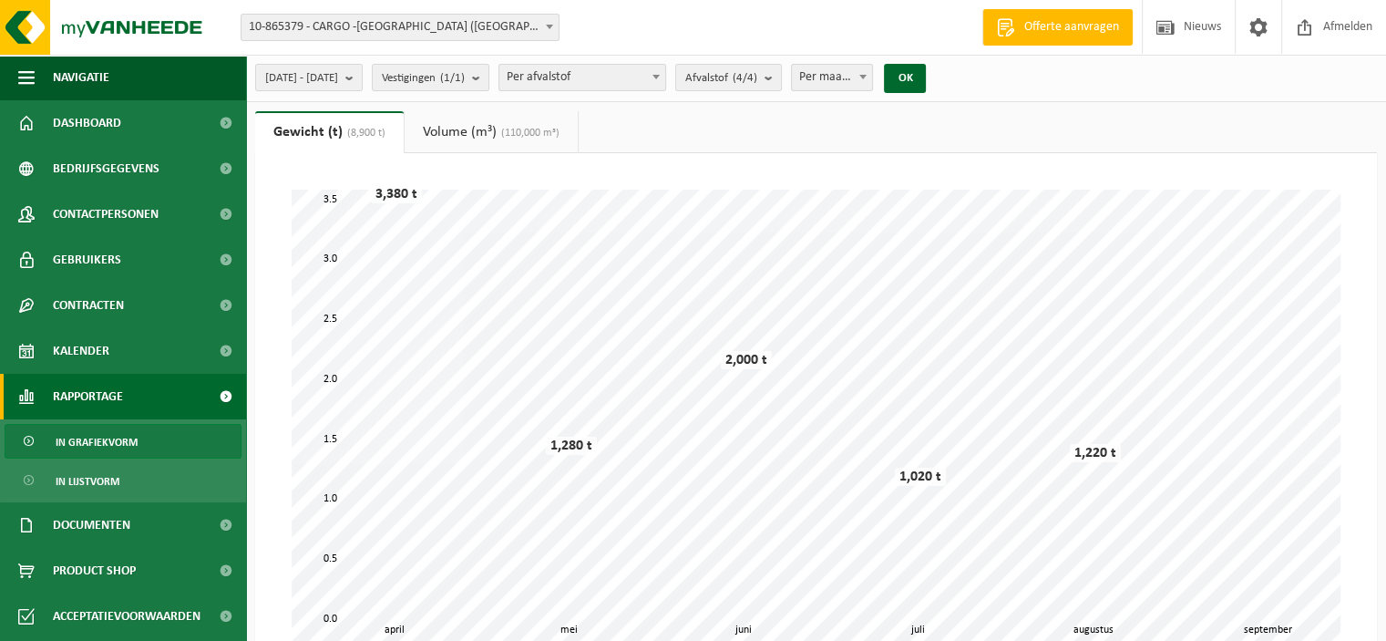
click at [873, 74] on span "Per maand" at bounding box center [832, 78] width 81 height 26
select select "3"
click at [926, 73] on button "OK" at bounding box center [905, 78] width 42 height 29
click at [532, 141] on link "Volume (m³) (245,000 m³)" at bounding box center [496, 132] width 173 height 42
